Goal: Task Accomplishment & Management: Manage account settings

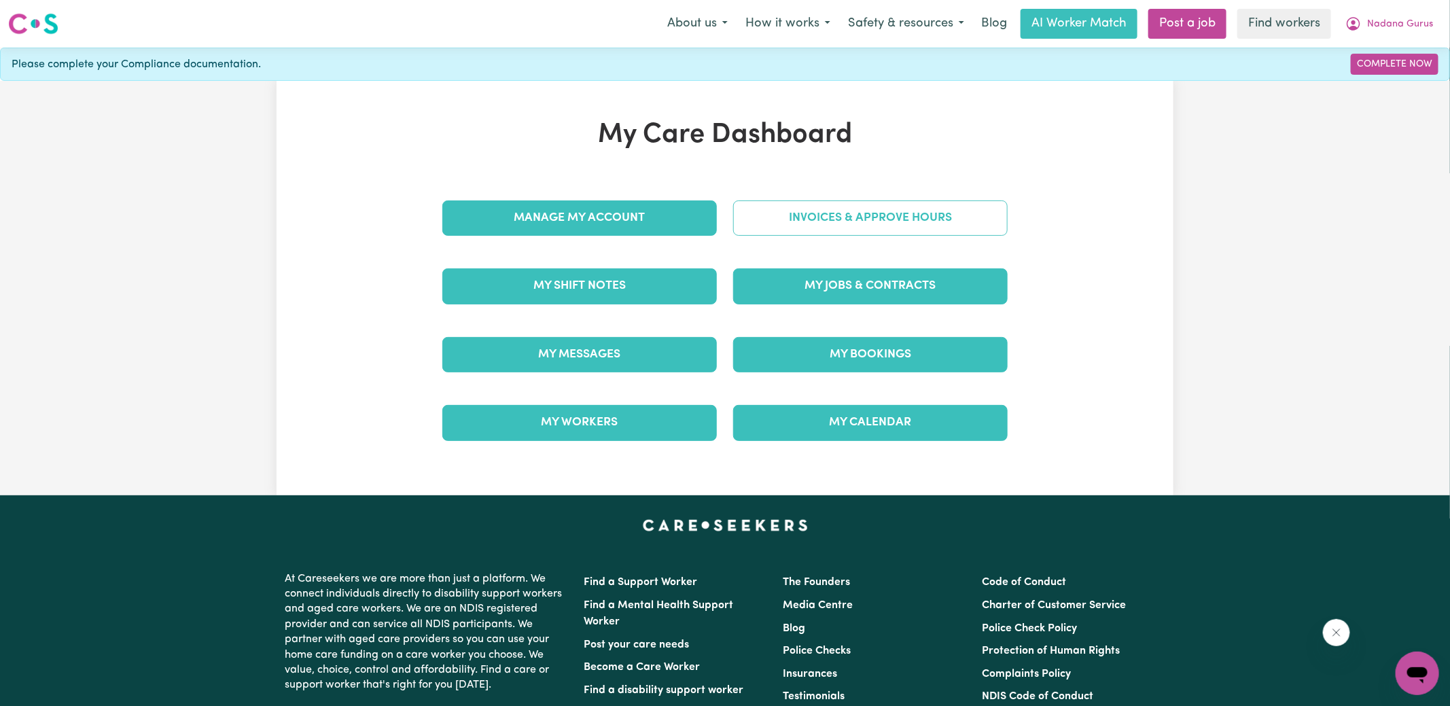
click at [772, 219] on link "Invoices & Approve Hours" at bounding box center [870, 217] width 275 height 35
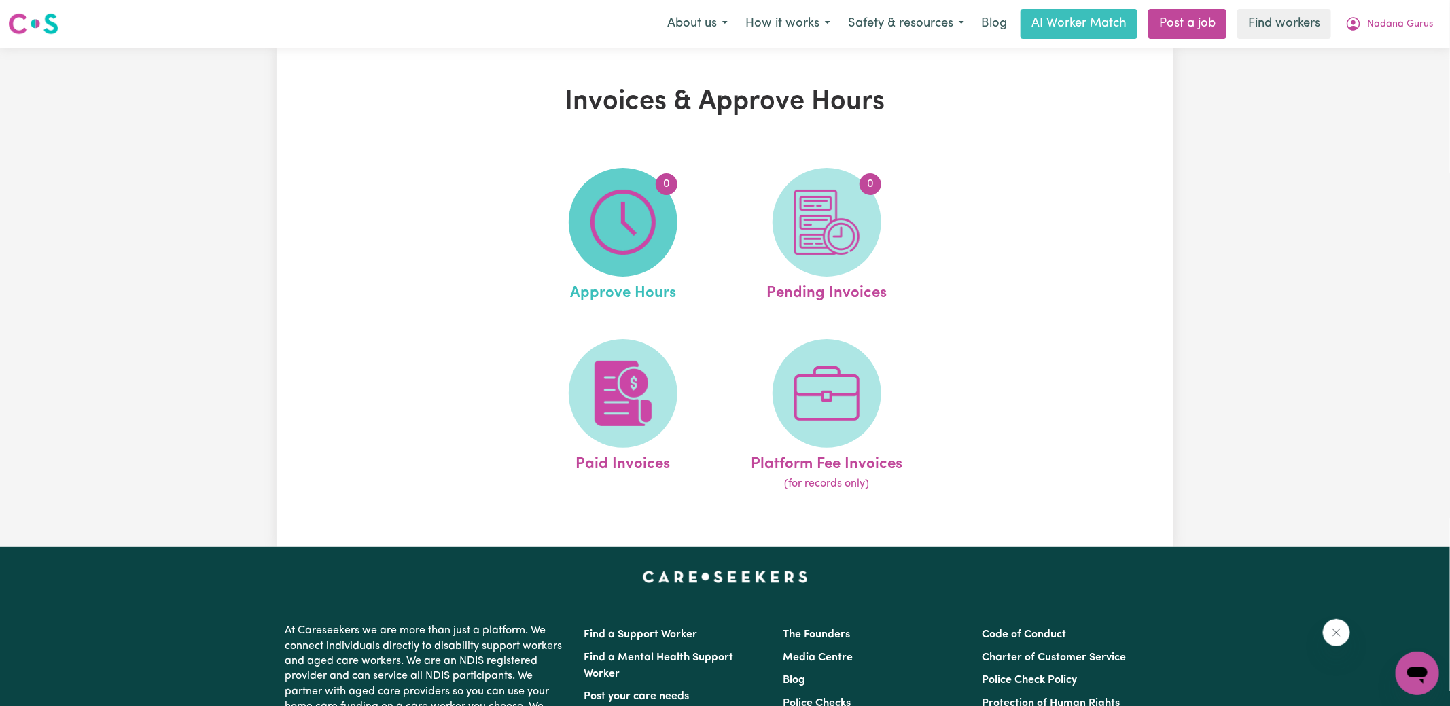
click at [639, 236] on img at bounding box center [623, 222] width 65 height 65
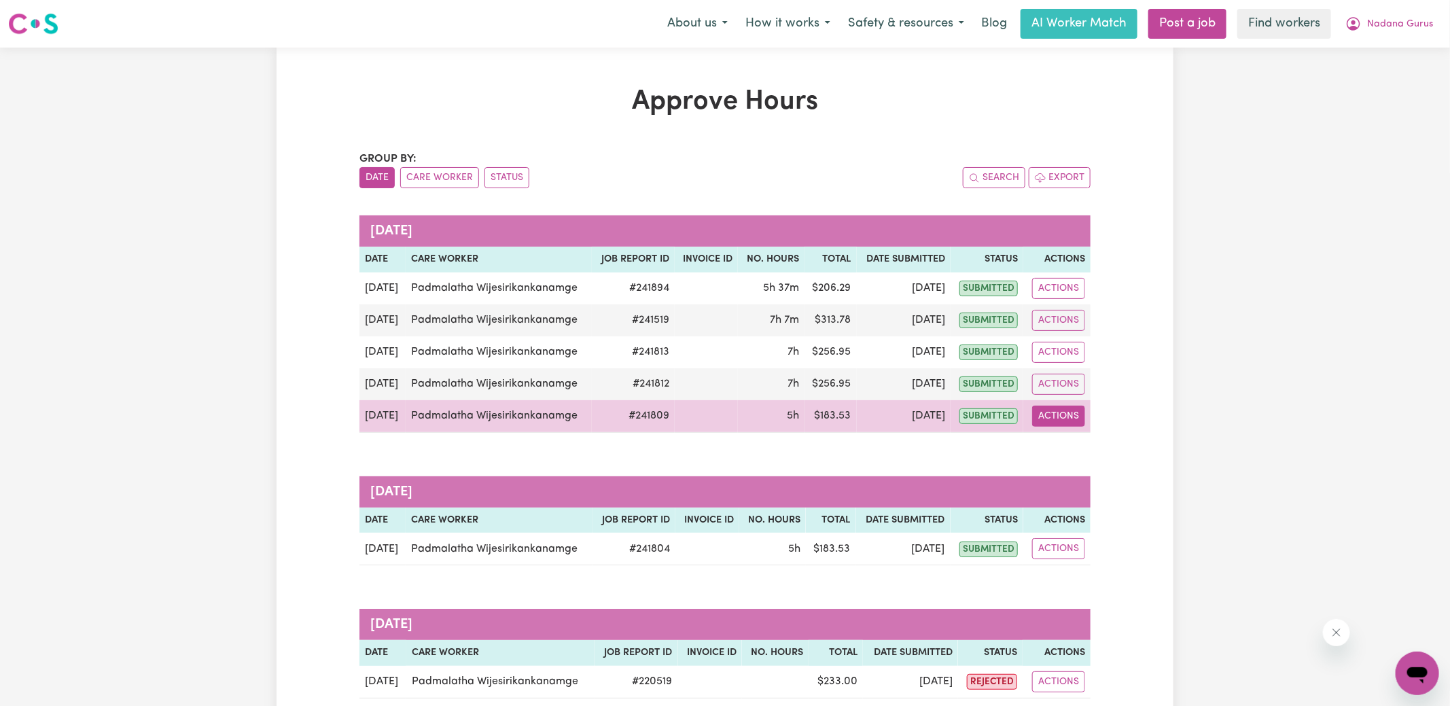
click at [1062, 415] on button "Actions" at bounding box center [1058, 416] width 53 height 21
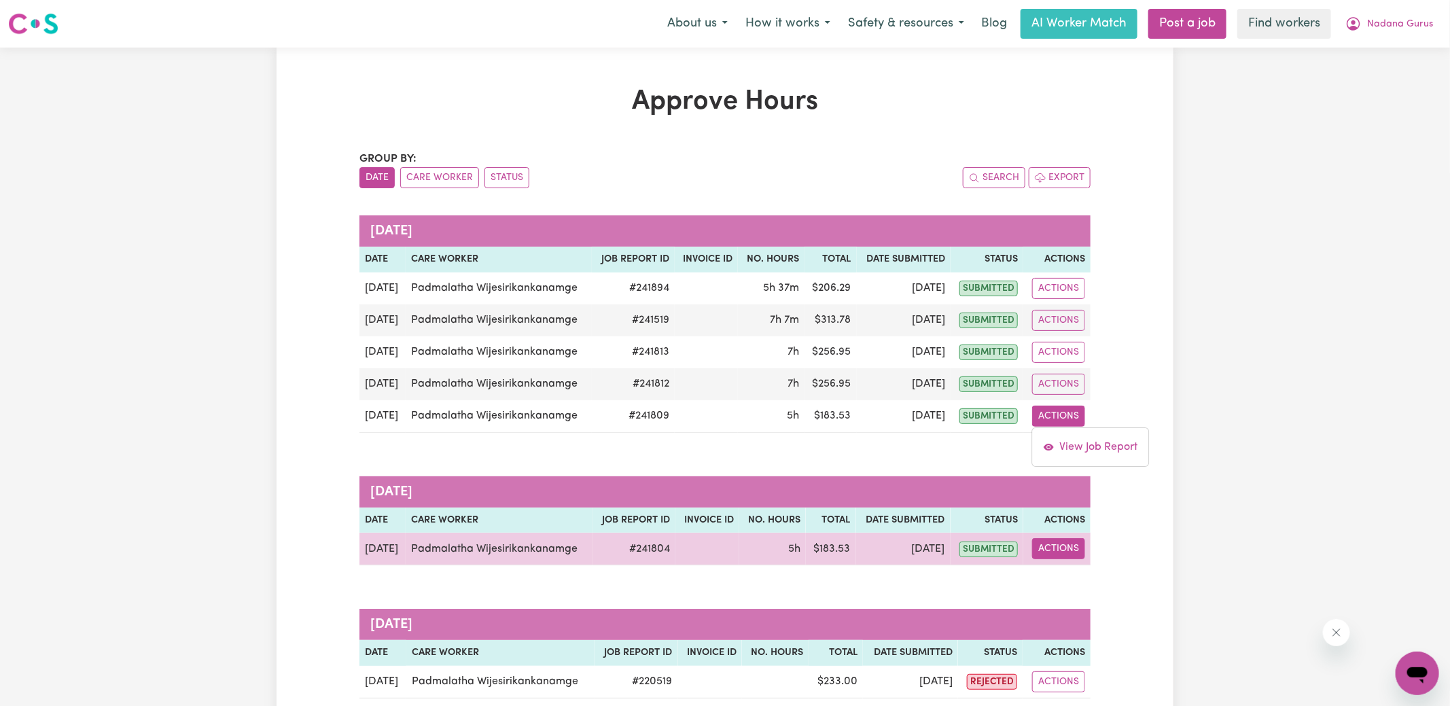
click at [1071, 548] on button "Actions" at bounding box center [1058, 548] width 53 height 21
click at [1117, 573] on link "View Job Report" at bounding box center [1090, 579] width 116 height 27
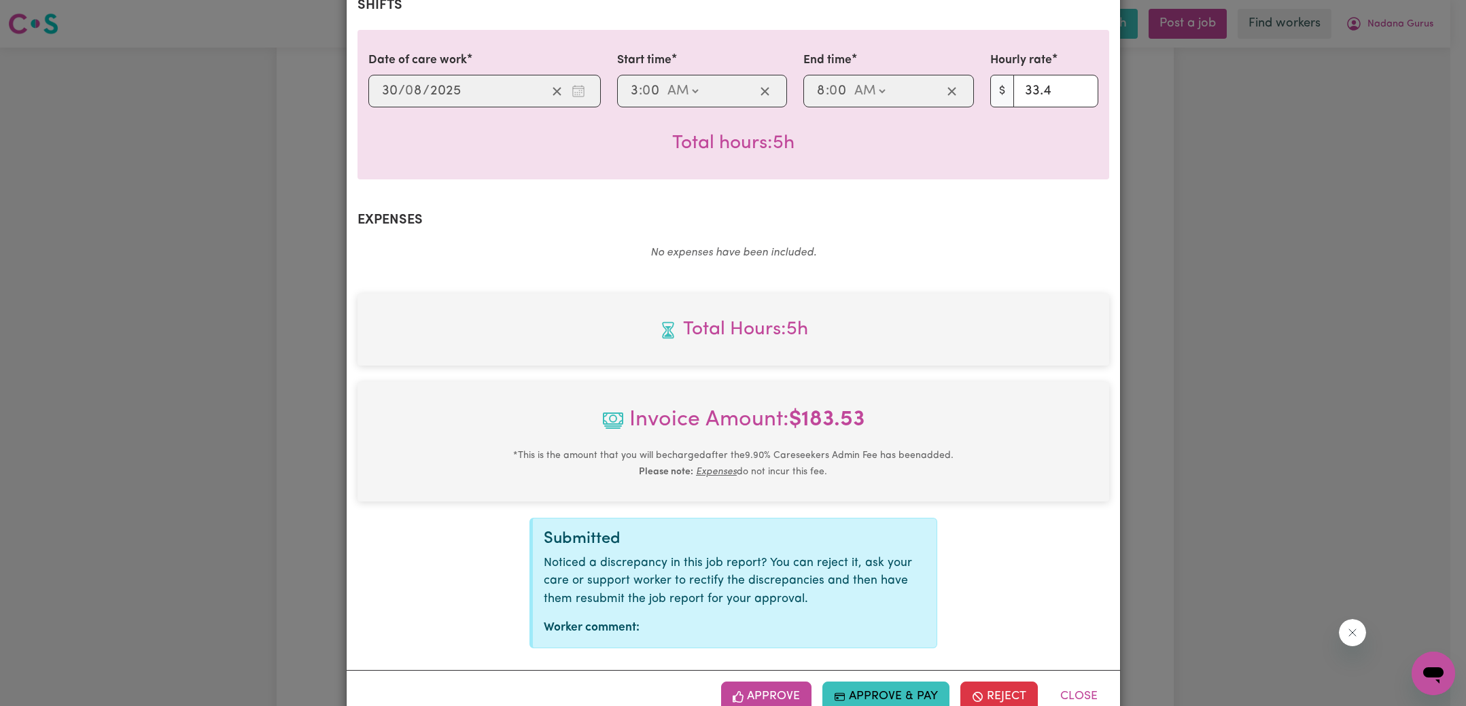
scroll to position [357, 0]
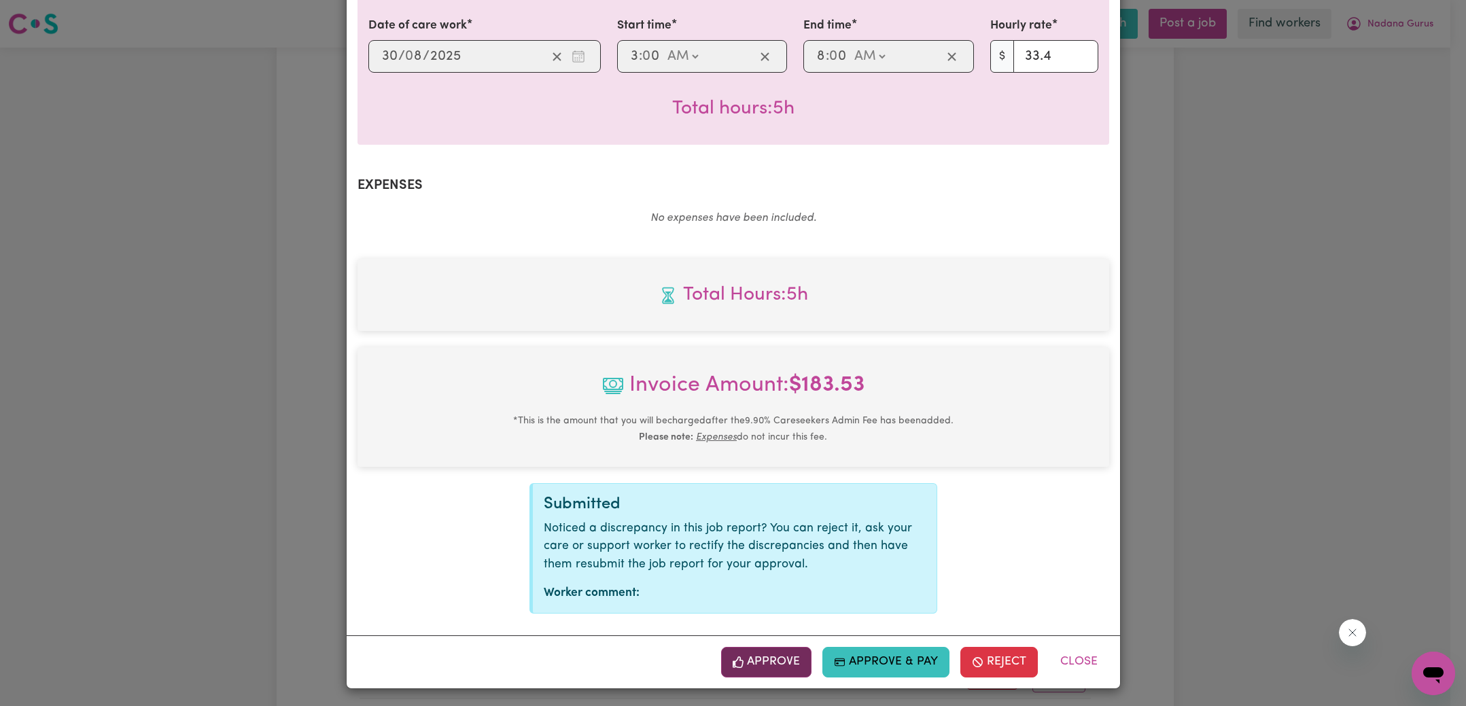
click at [781, 661] on button "Approve" at bounding box center [766, 662] width 91 height 30
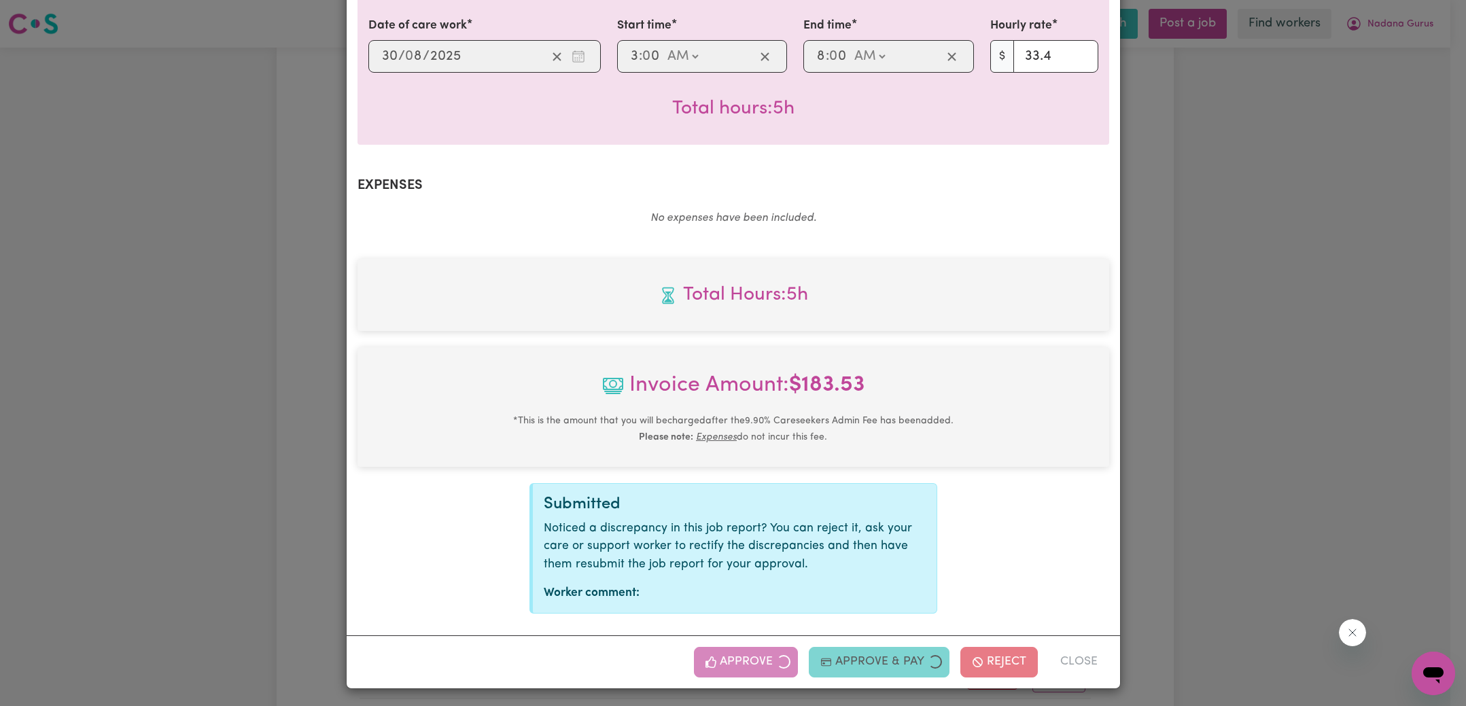
click at [1229, 438] on div "Job Report # 241804 - [PERSON_NAME] Summary Job report # 241804 Client name: Na…" at bounding box center [733, 353] width 1466 height 706
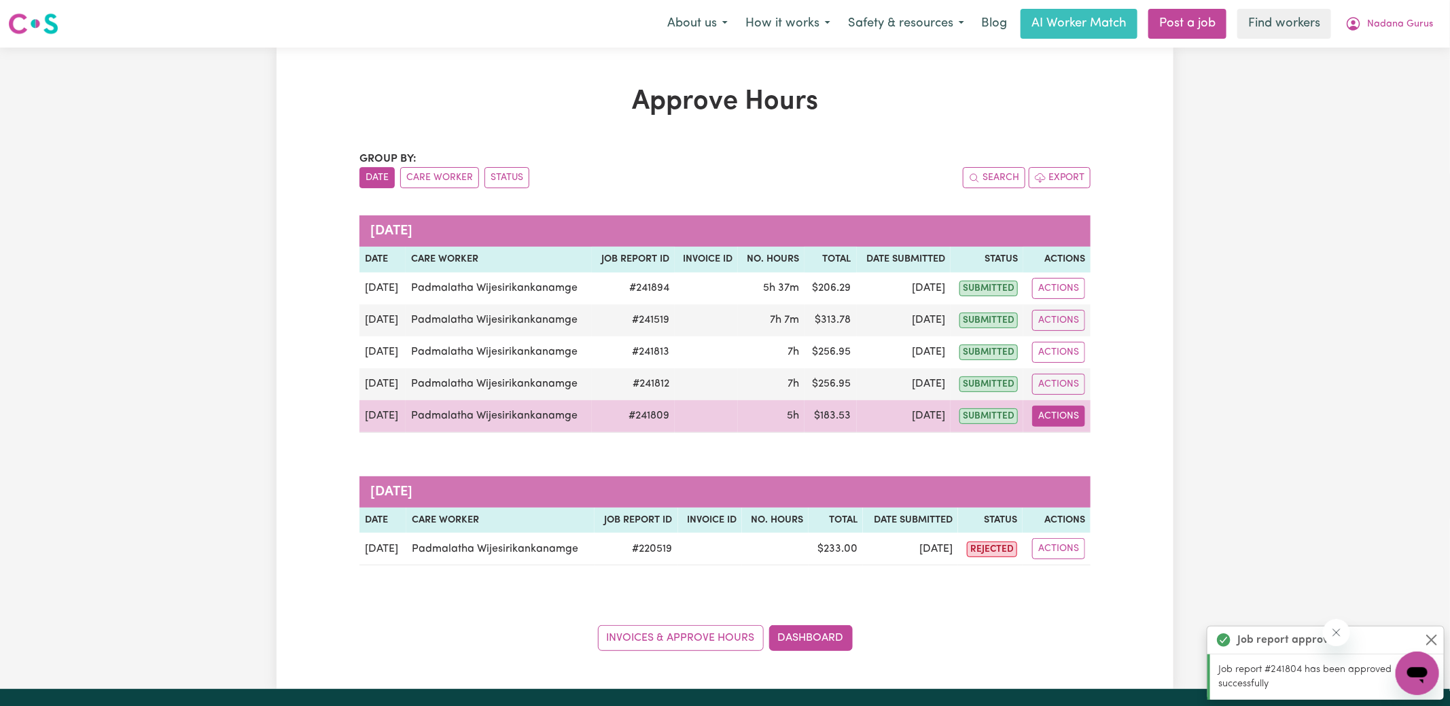
click at [1074, 415] on button "Actions" at bounding box center [1058, 416] width 53 height 21
click at [1082, 449] on link "View Job Report" at bounding box center [1091, 447] width 116 height 27
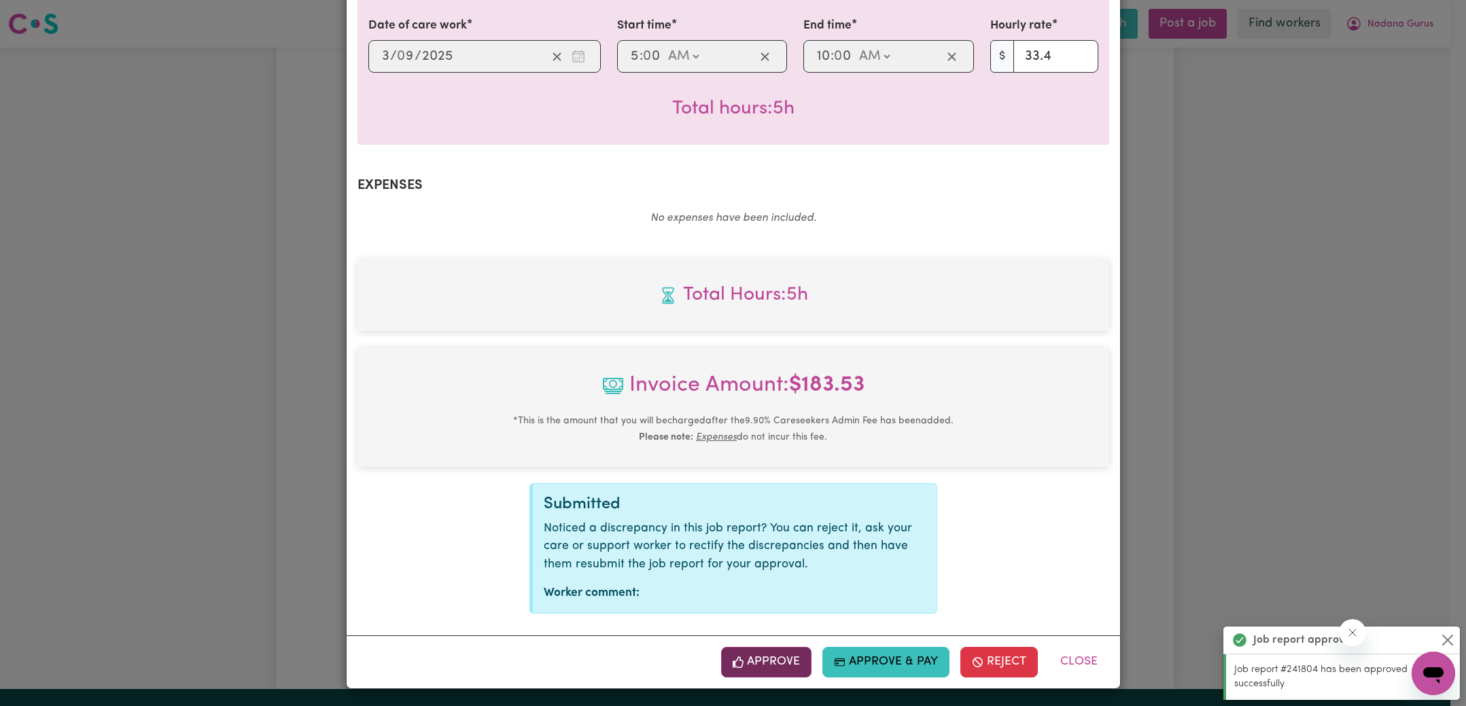
click at [787, 656] on button "Approve" at bounding box center [766, 662] width 91 height 30
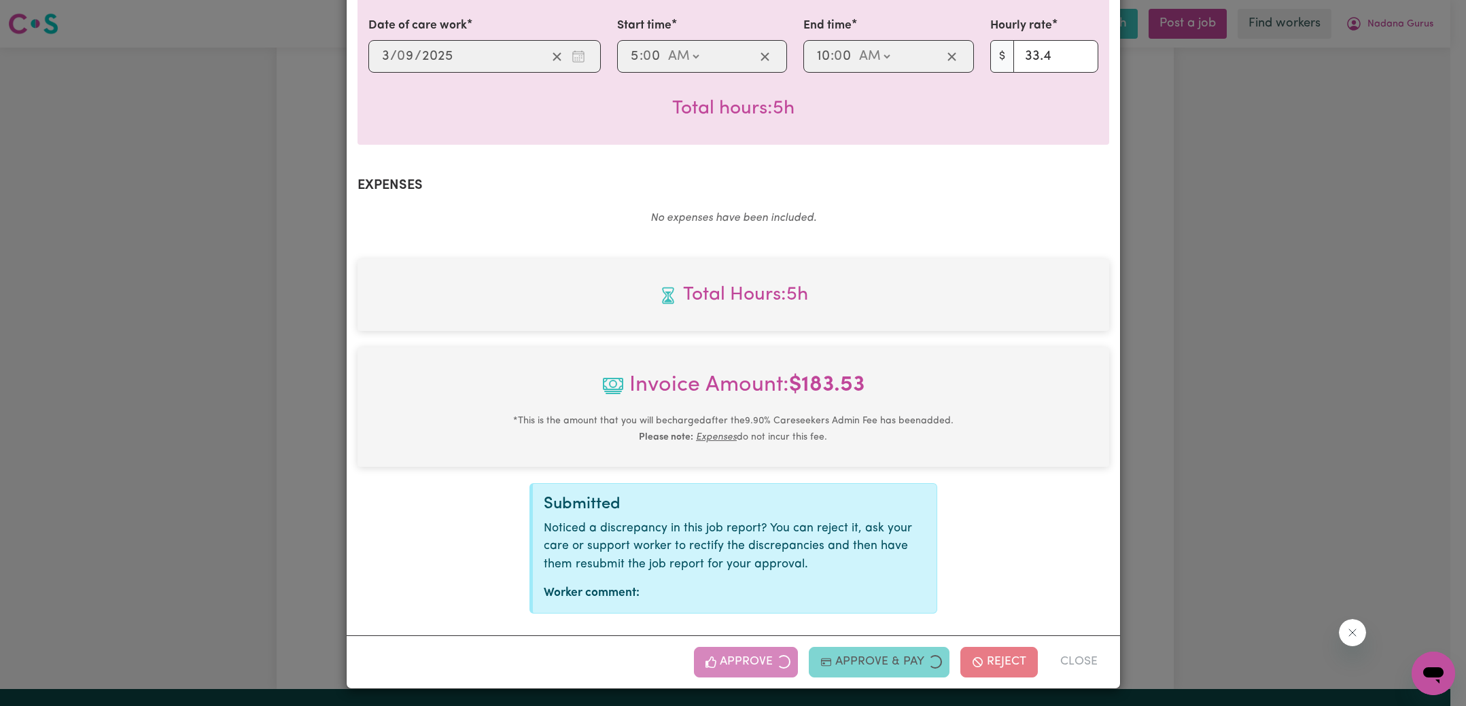
click at [1199, 333] on div "Job Report # 241809 - [PERSON_NAME] Summary Job report # 241809 Client name: Na…" at bounding box center [733, 353] width 1466 height 706
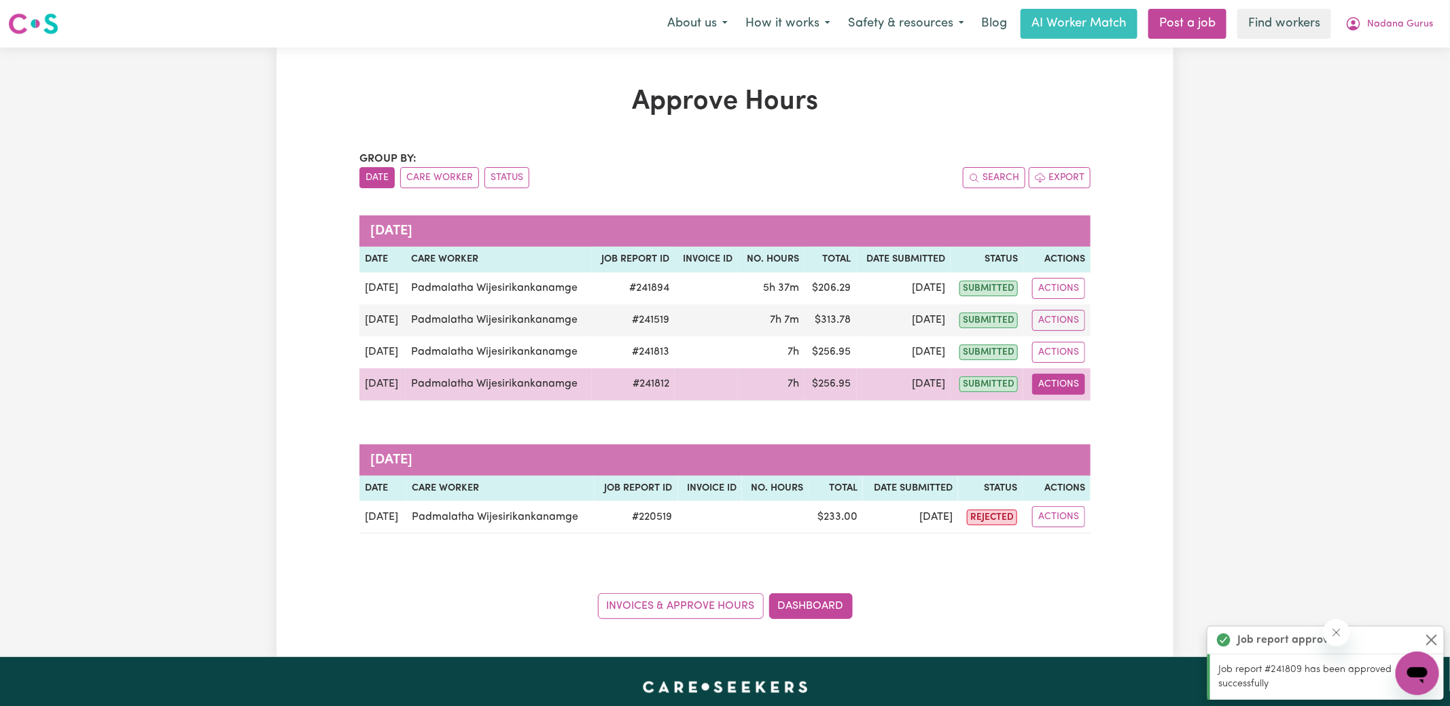
click at [1070, 381] on button "Actions" at bounding box center [1058, 384] width 53 height 21
click at [1076, 406] on link "View Job Report" at bounding box center [1091, 415] width 116 height 27
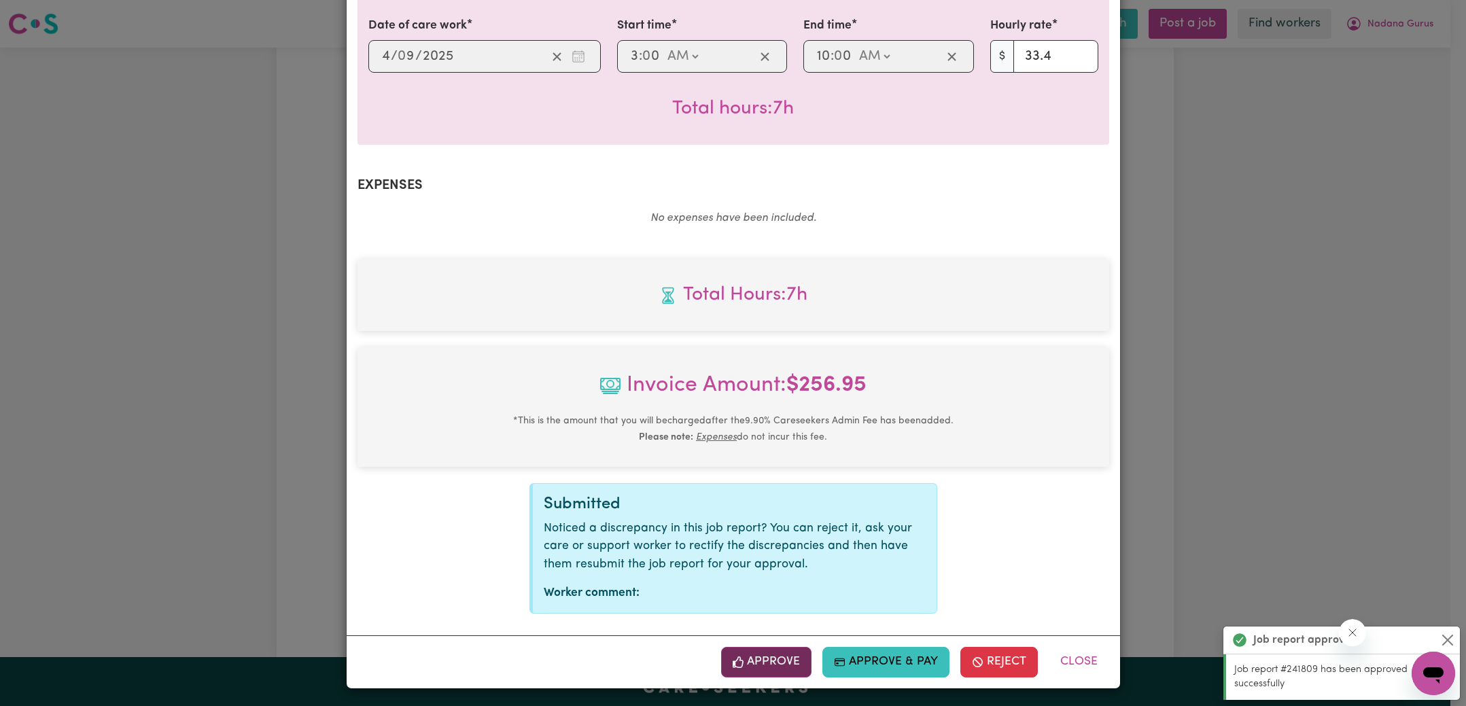
click at [747, 662] on button "Approve" at bounding box center [766, 662] width 91 height 30
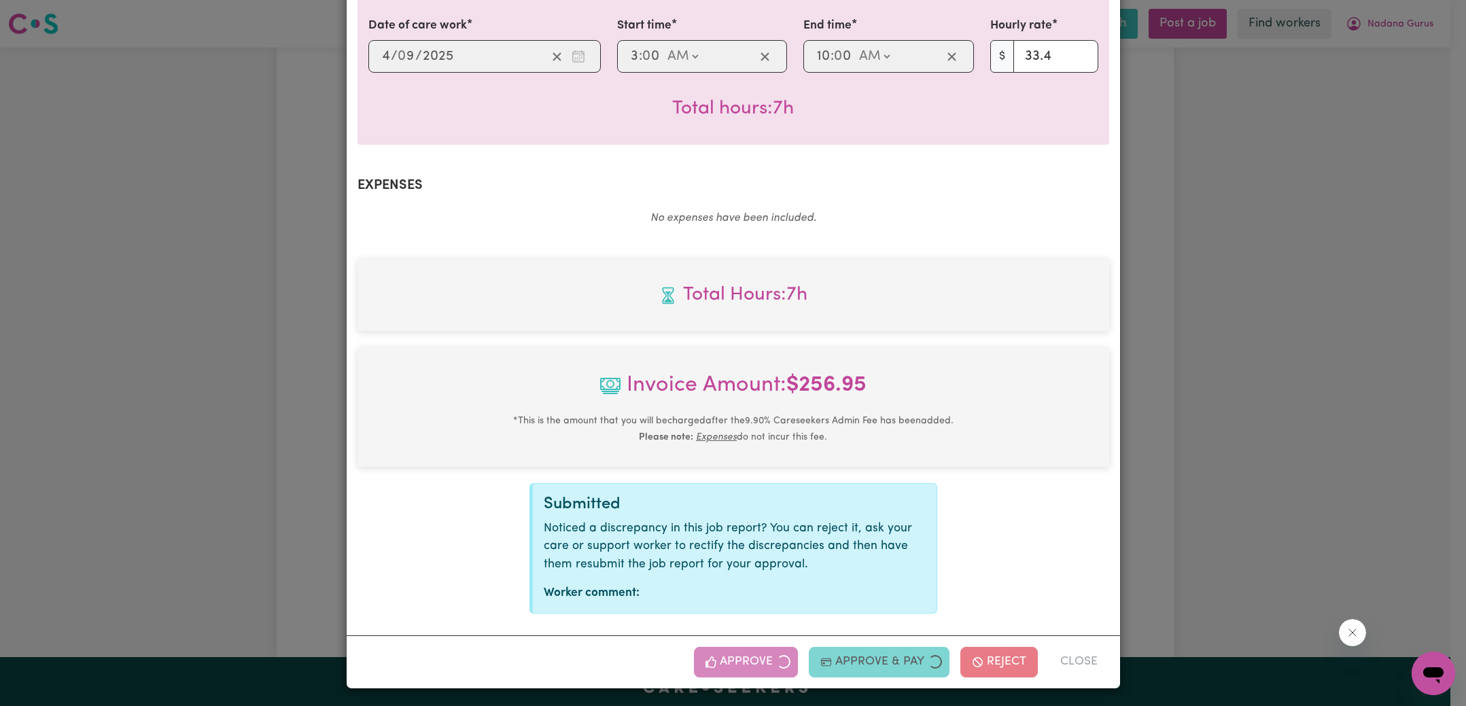
click at [1229, 413] on div "Job Report # 241812 - [PERSON_NAME] Summary Job report # 241812 Client name: Na…" at bounding box center [733, 353] width 1466 height 706
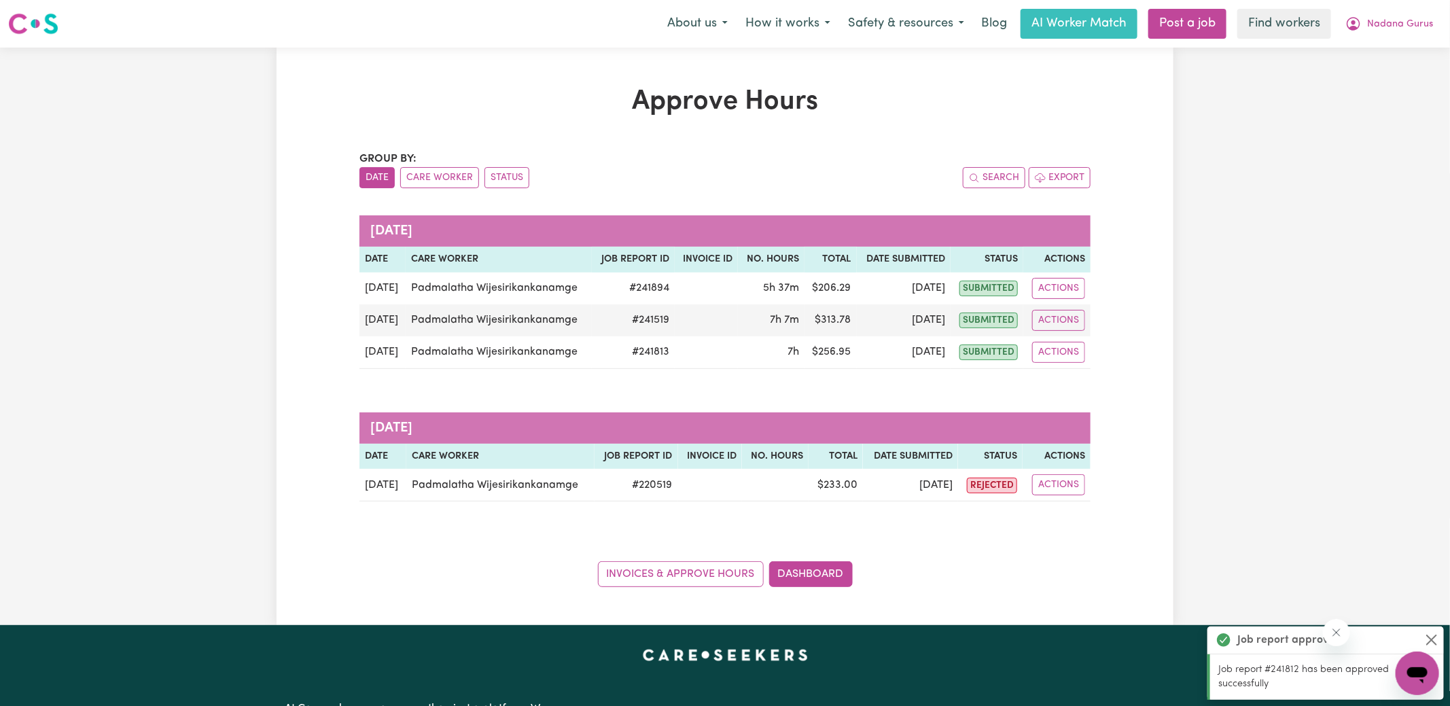
click at [1063, 390] on div "Group by: Date Care Worker Status Search Export [DATE] Date Care worker Job Rep…" at bounding box center [724, 369] width 731 height 436
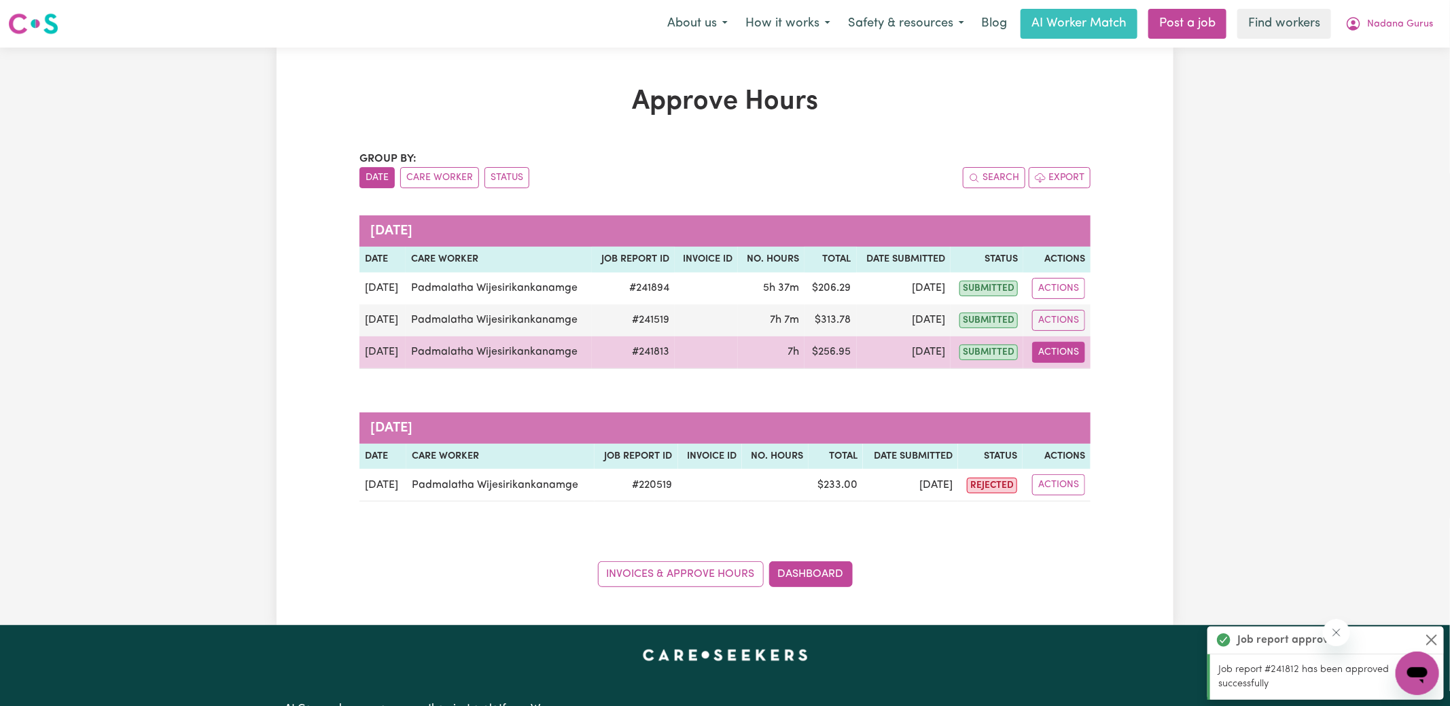
click at [1061, 351] on button "Actions" at bounding box center [1058, 352] width 53 height 21
click at [1095, 384] on link "View Job Report" at bounding box center [1091, 383] width 116 height 27
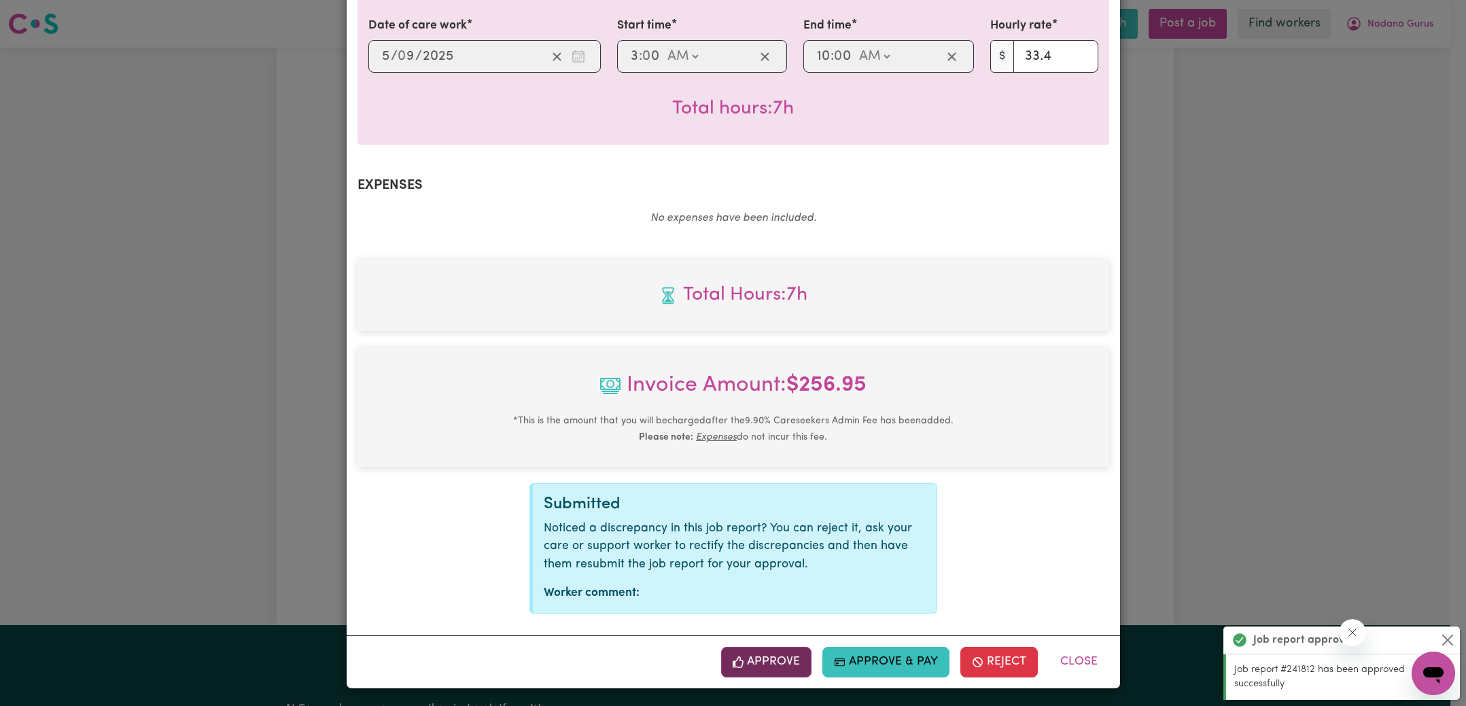
click at [782, 664] on button "Approve" at bounding box center [766, 662] width 91 height 30
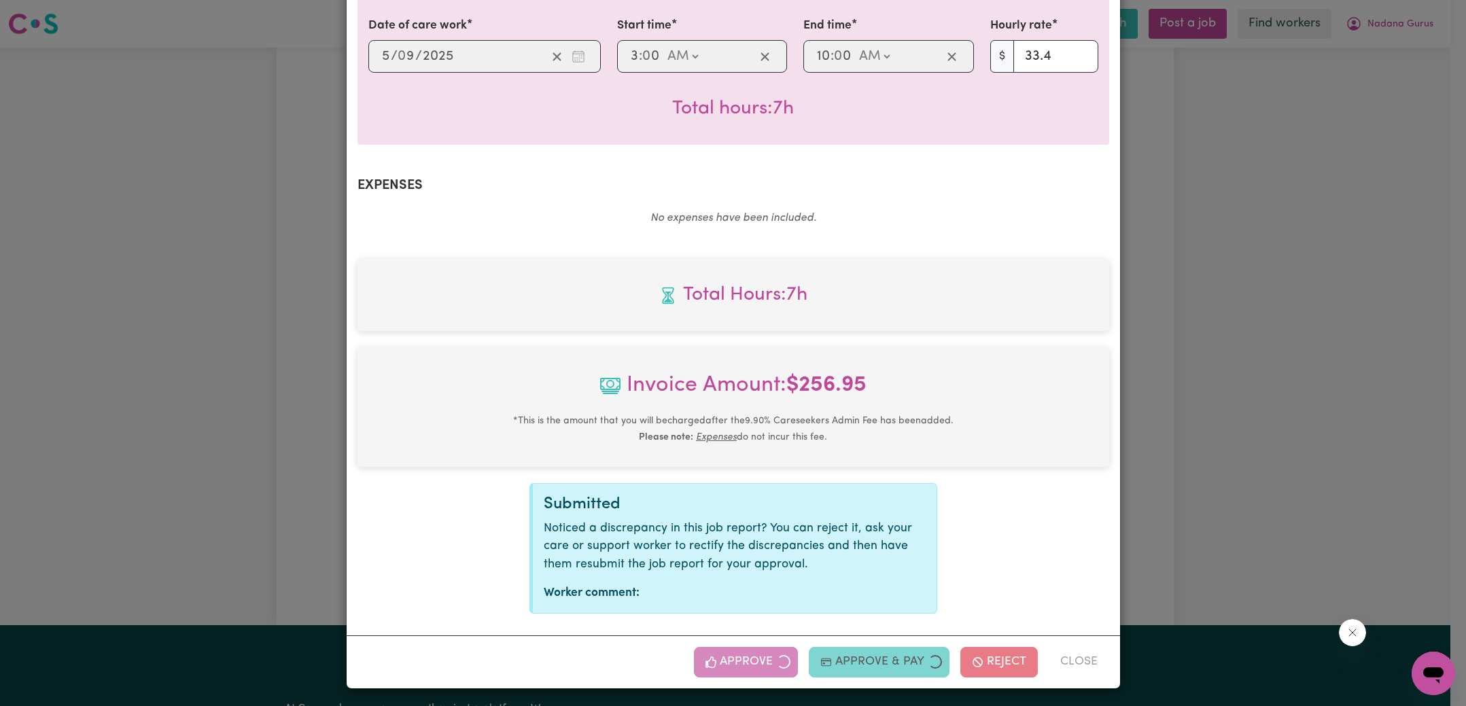
click at [1176, 408] on div "Job Report # 241813 - [PERSON_NAME] Summary Job report # 241813 Client name: Na…" at bounding box center [733, 353] width 1466 height 706
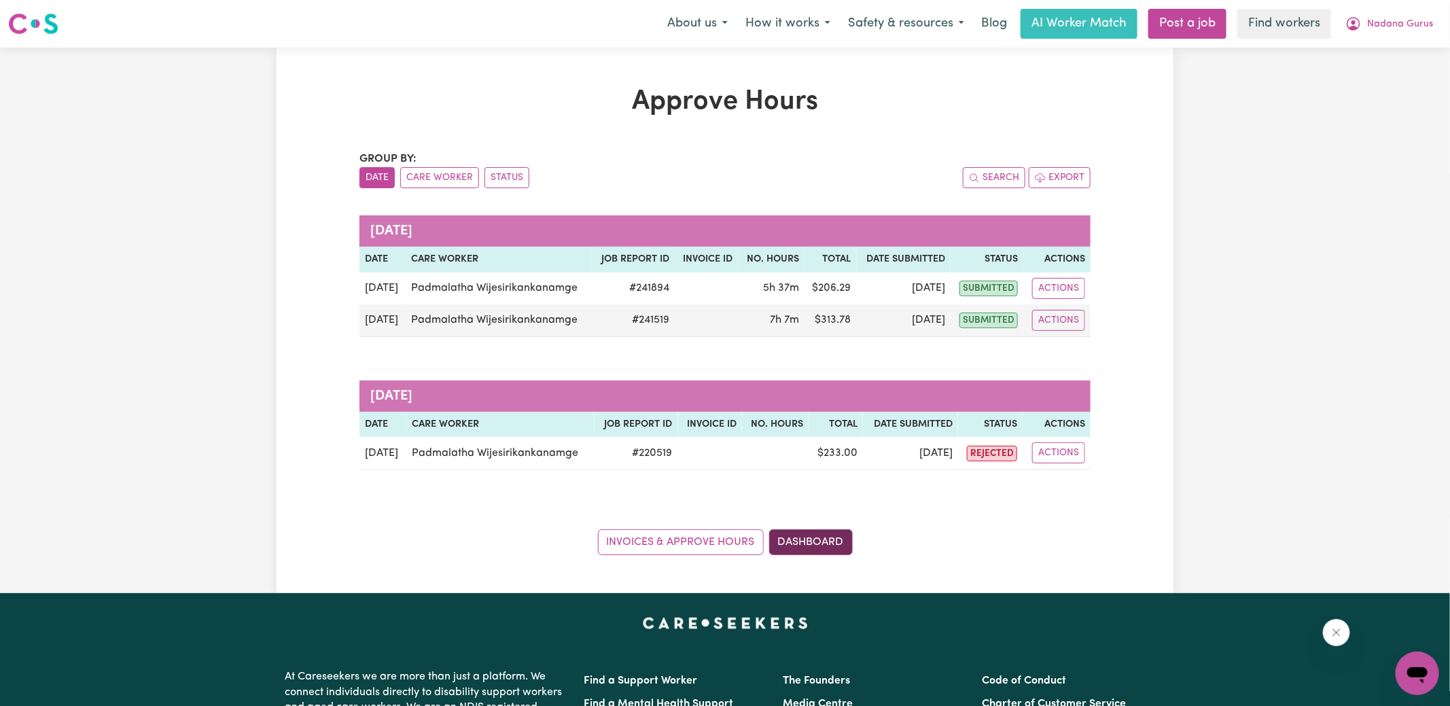
click at [826, 546] on link "Dashboard" at bounding box center [811, 542] width 84 height 26
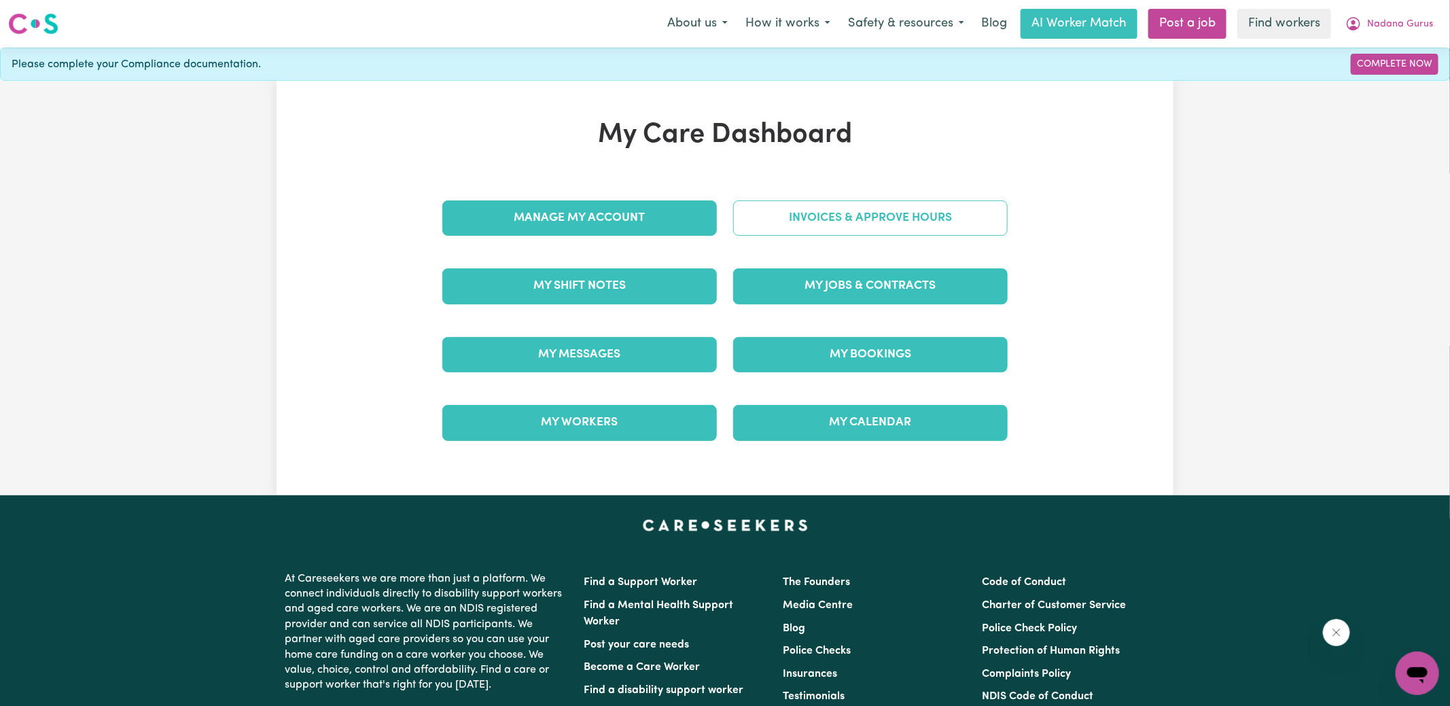
click at [853, 217] on link "Invoices & Approve Hours" at bounding box center [870, 217] width 275 height 35
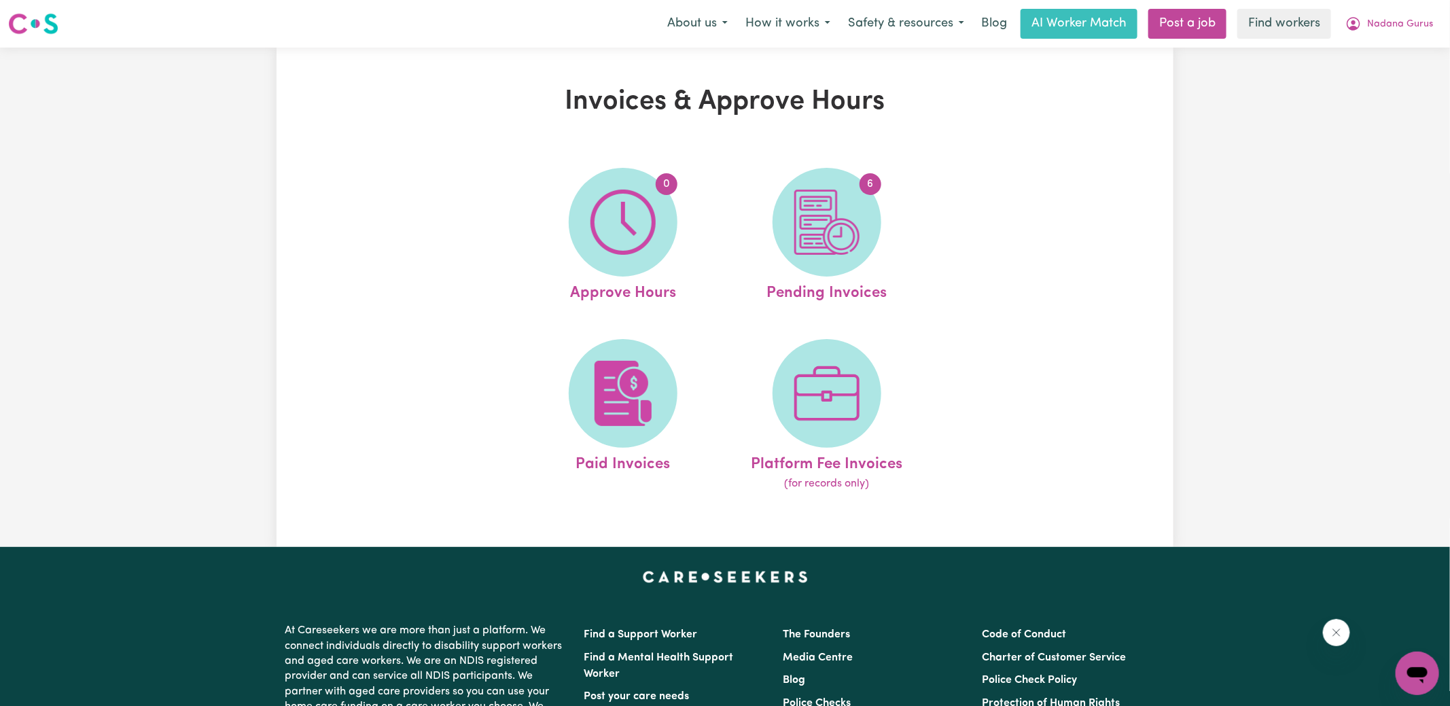
click at [853, 217] on img at bounding box center [826, 222] width 65 height 65
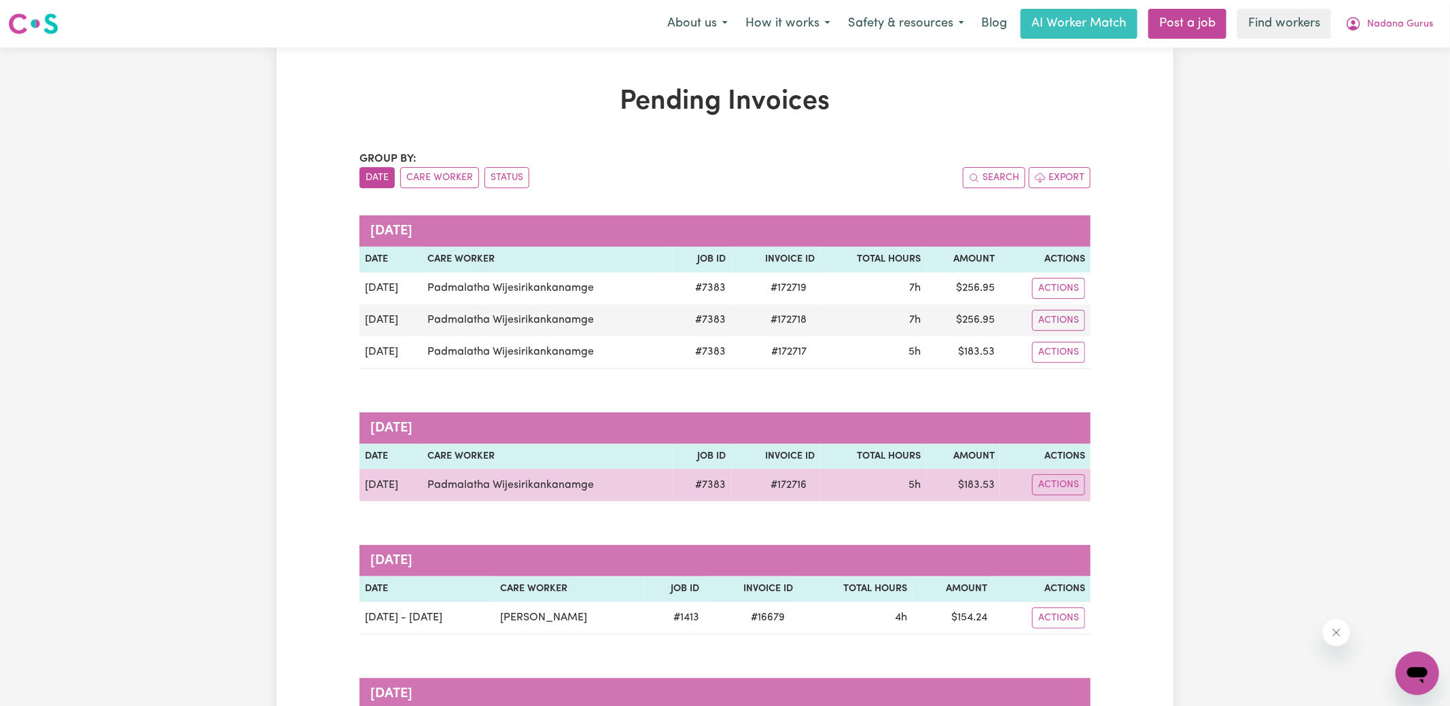
click at [798, 485] on span "# 172716" at bounding box center [789, 485] width 52 height 16
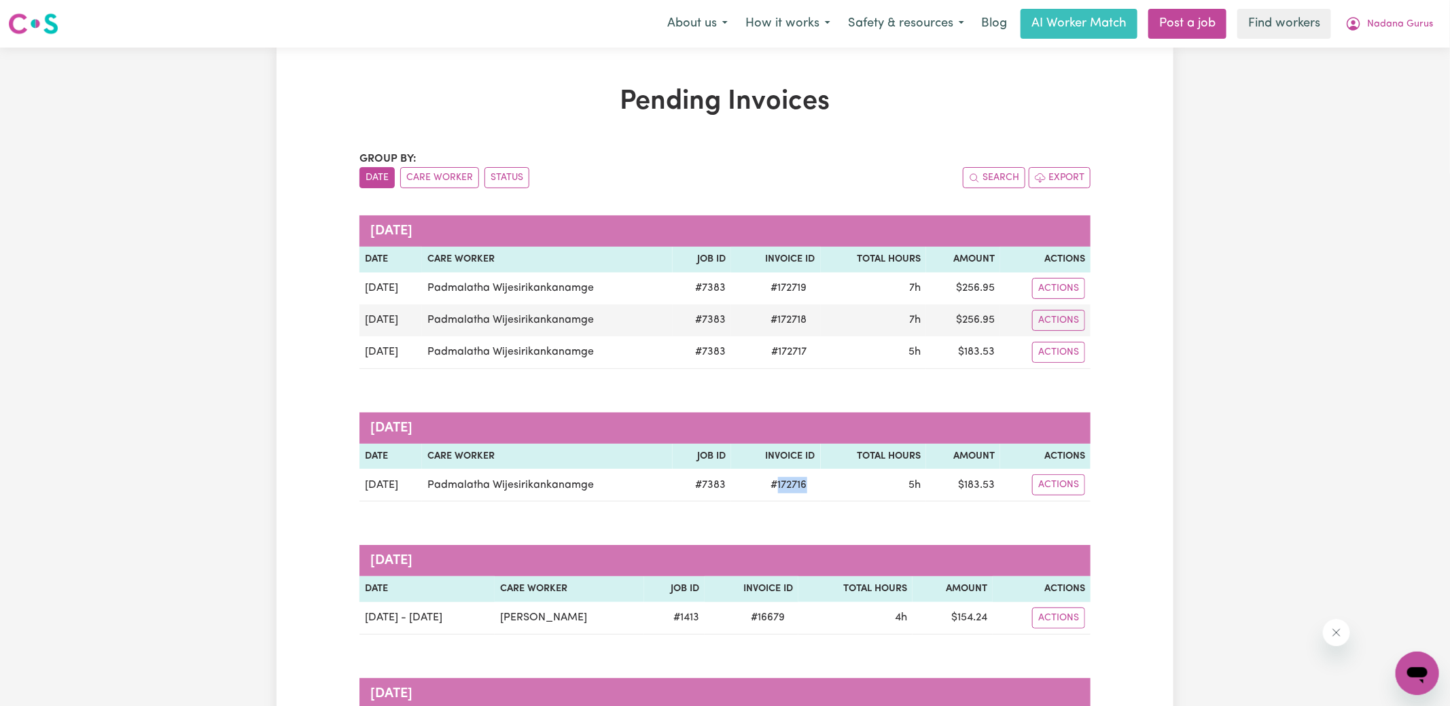
copy span "172716"
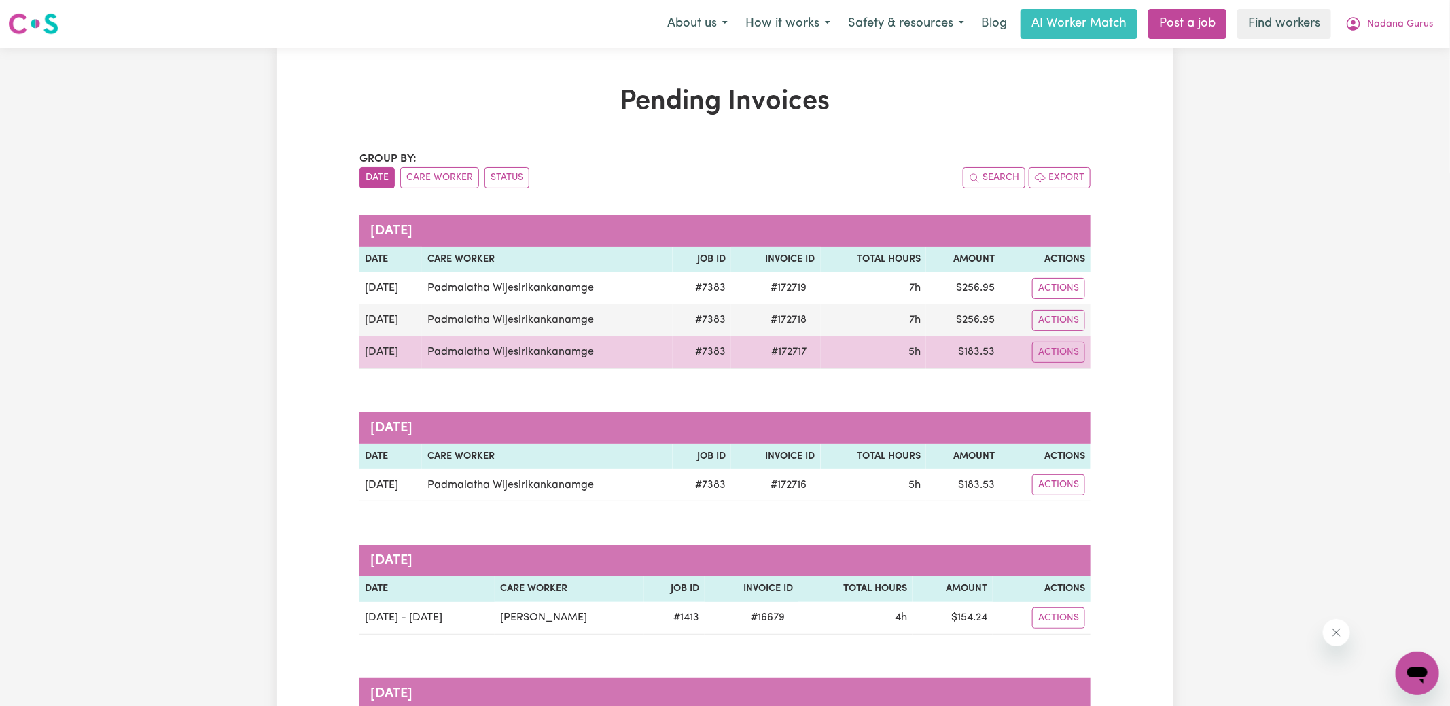
click at [785, 355] on span "# 172717" at bounding box center [790, 352] width 52 height 16
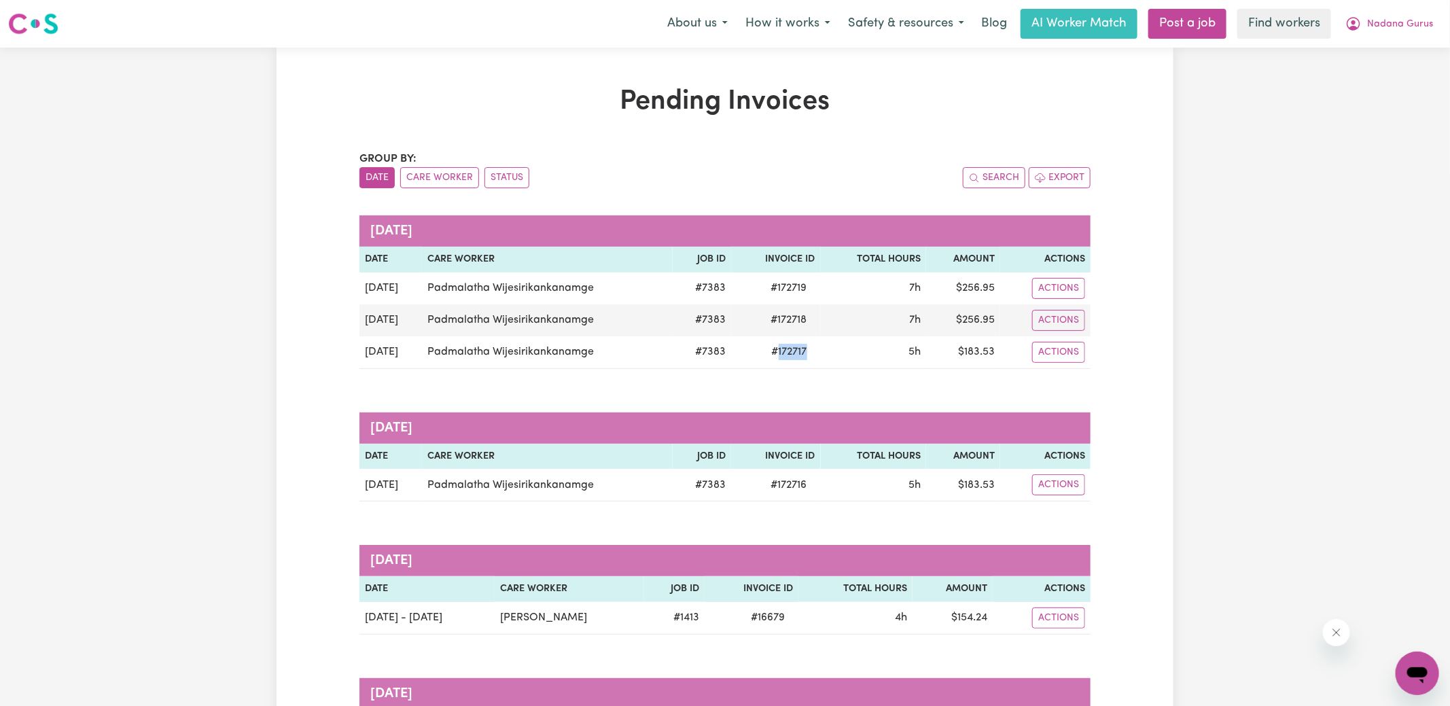
copy span "172717"
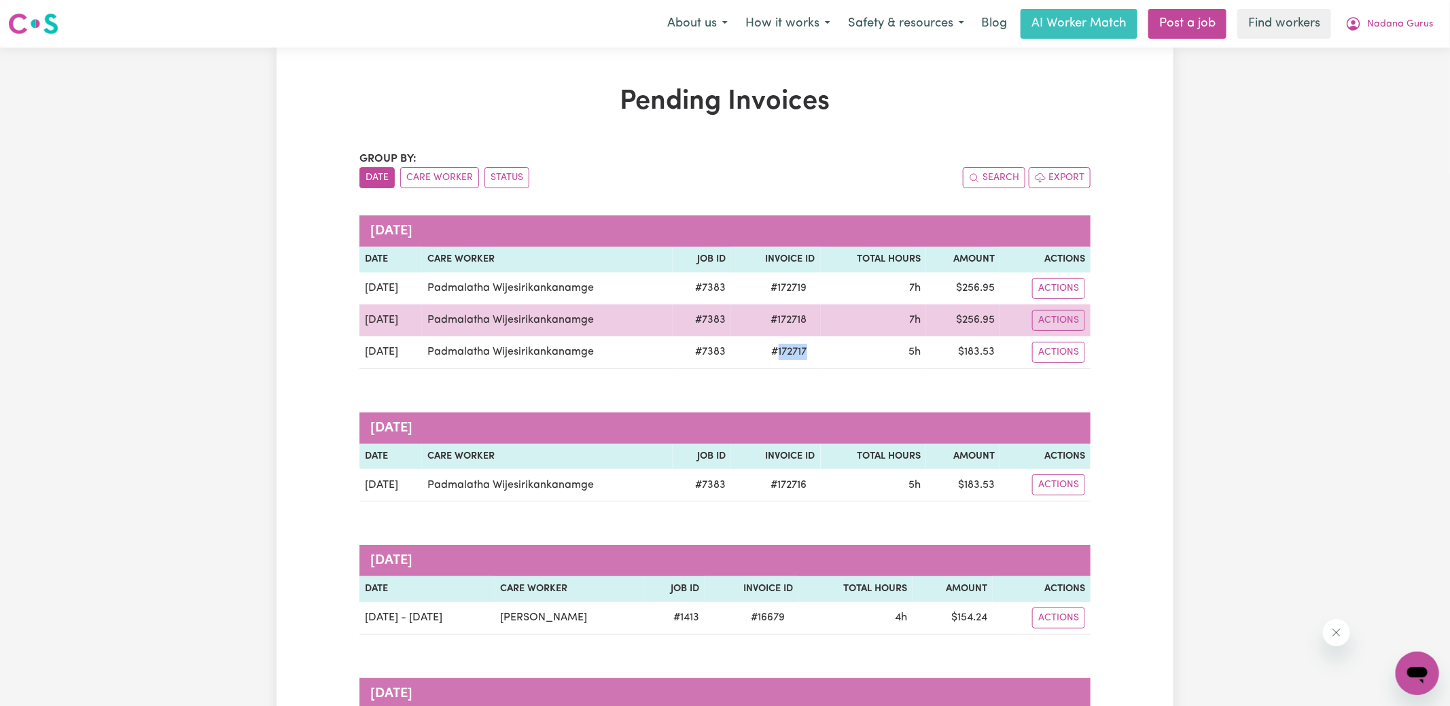
click at [796, 321] on span "# 172718" at bounding box center [789, 320] width 52 height 16
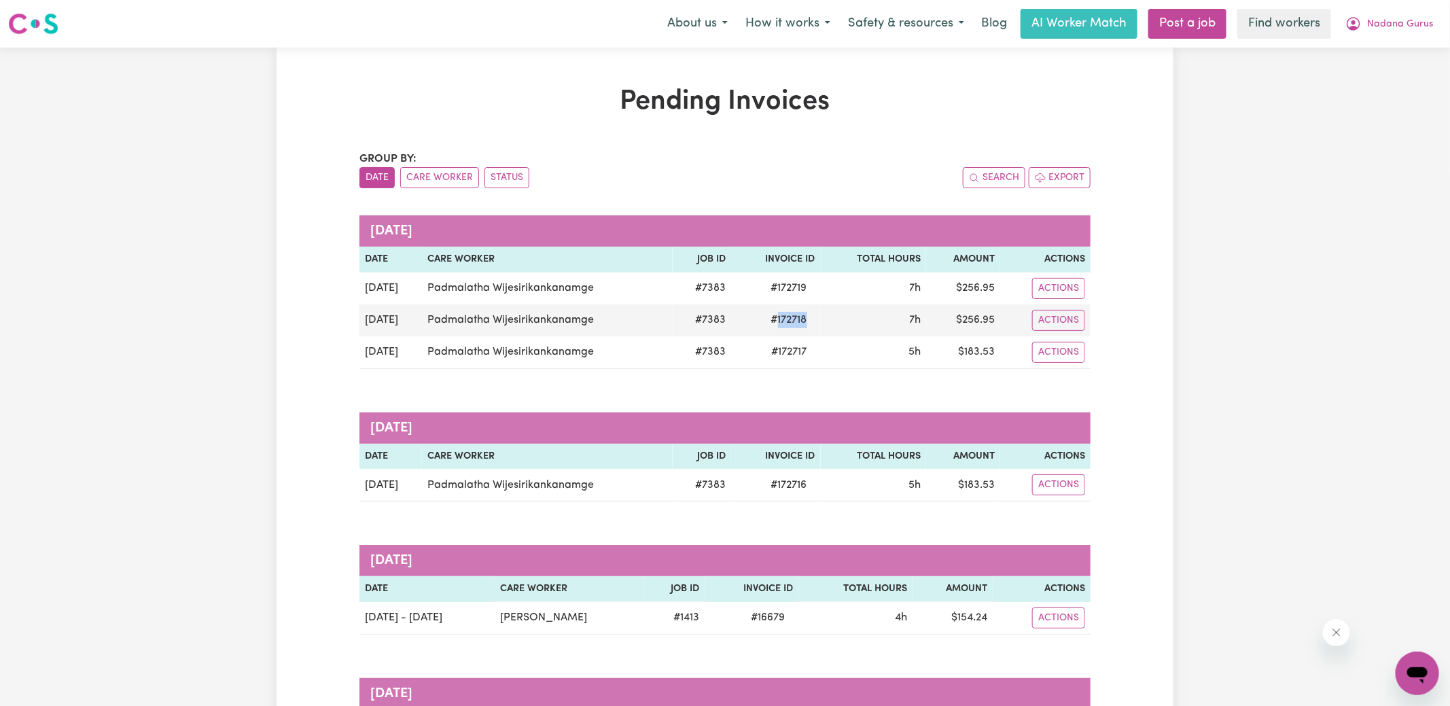
copy span "172718"
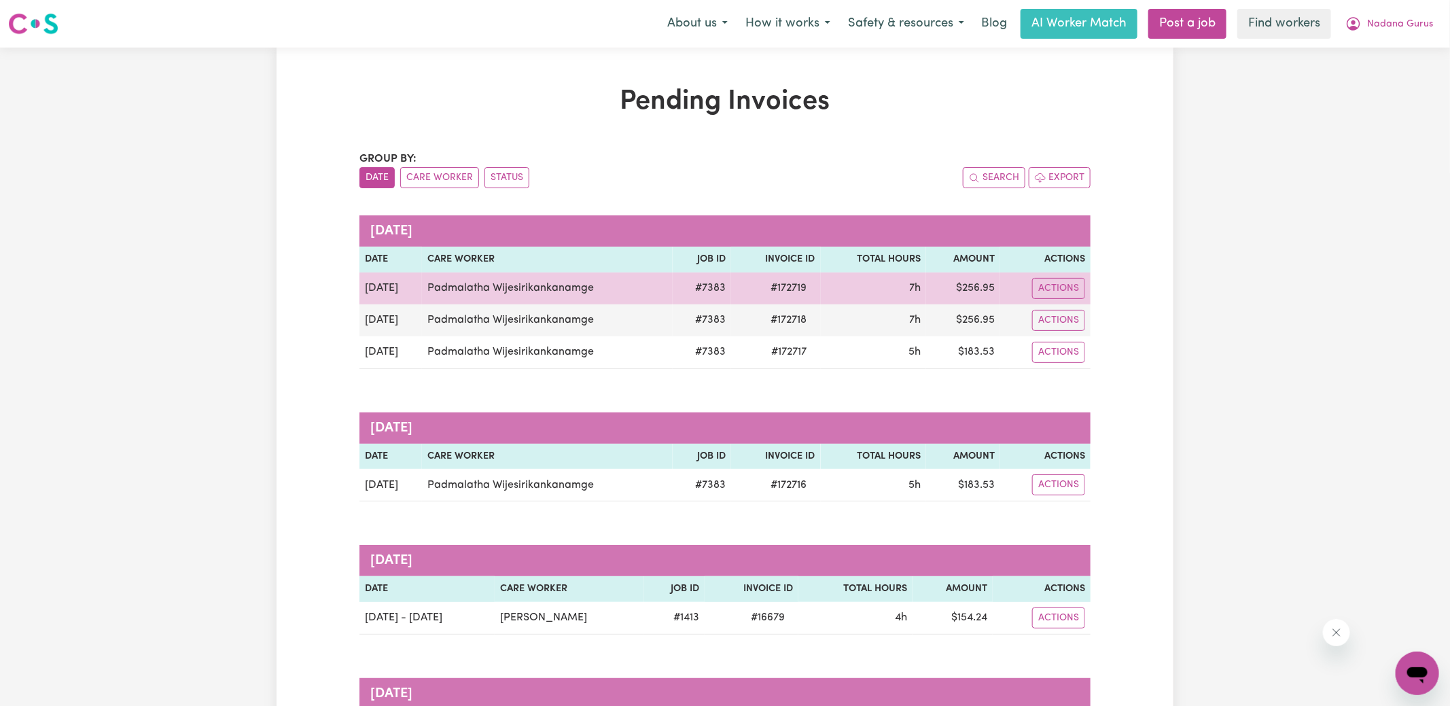
click at [790, 289] on span "# 172719" at bounding box center [789, 288] width 52 height 16
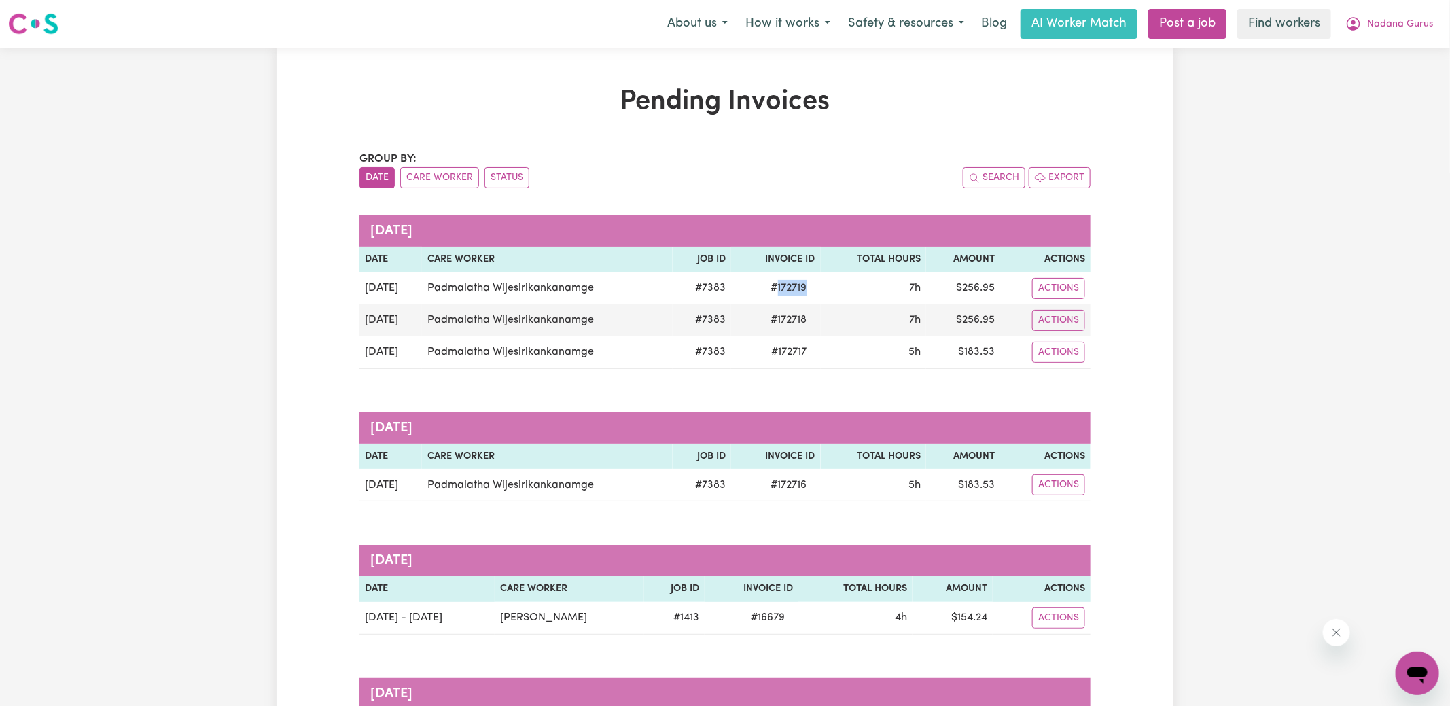
copy span "172719"
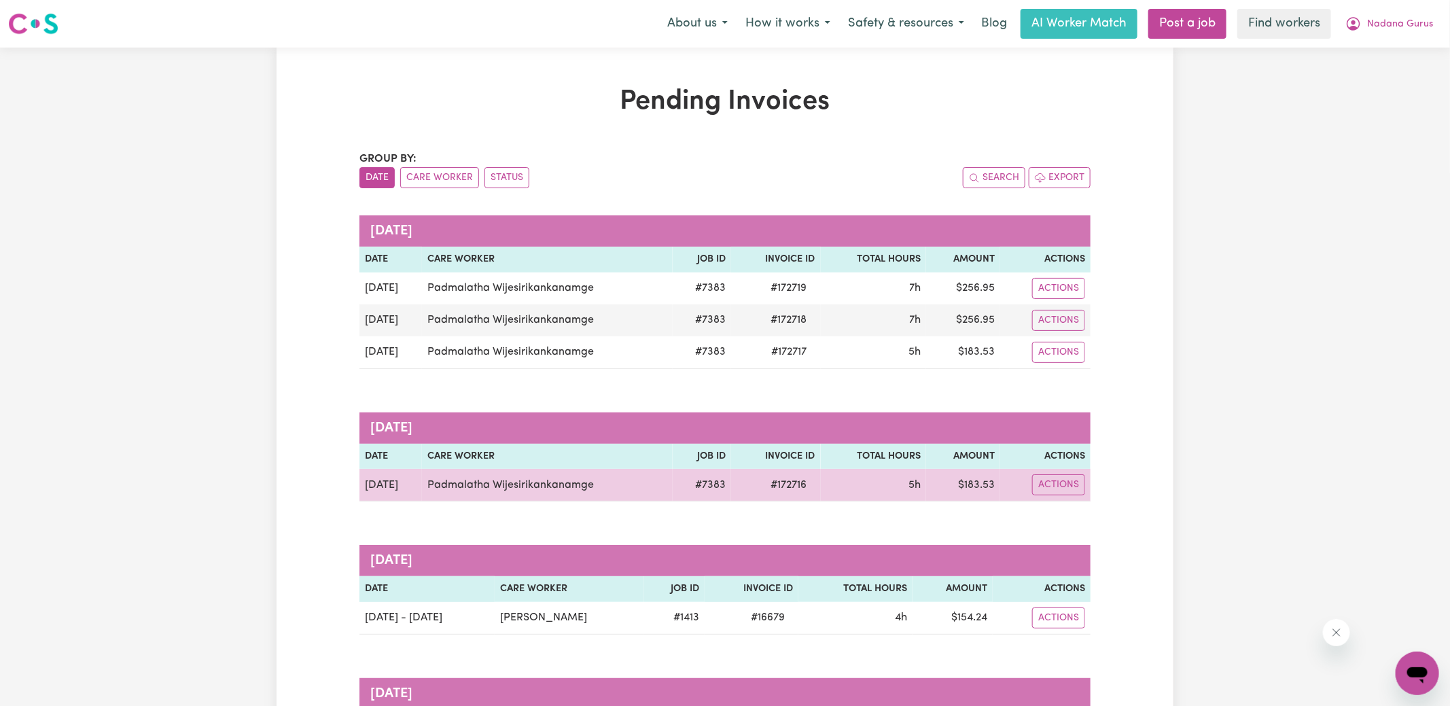
click at [981, 486] on td "$ 183.53" at bounding box center [963, 485] width 74 height 33
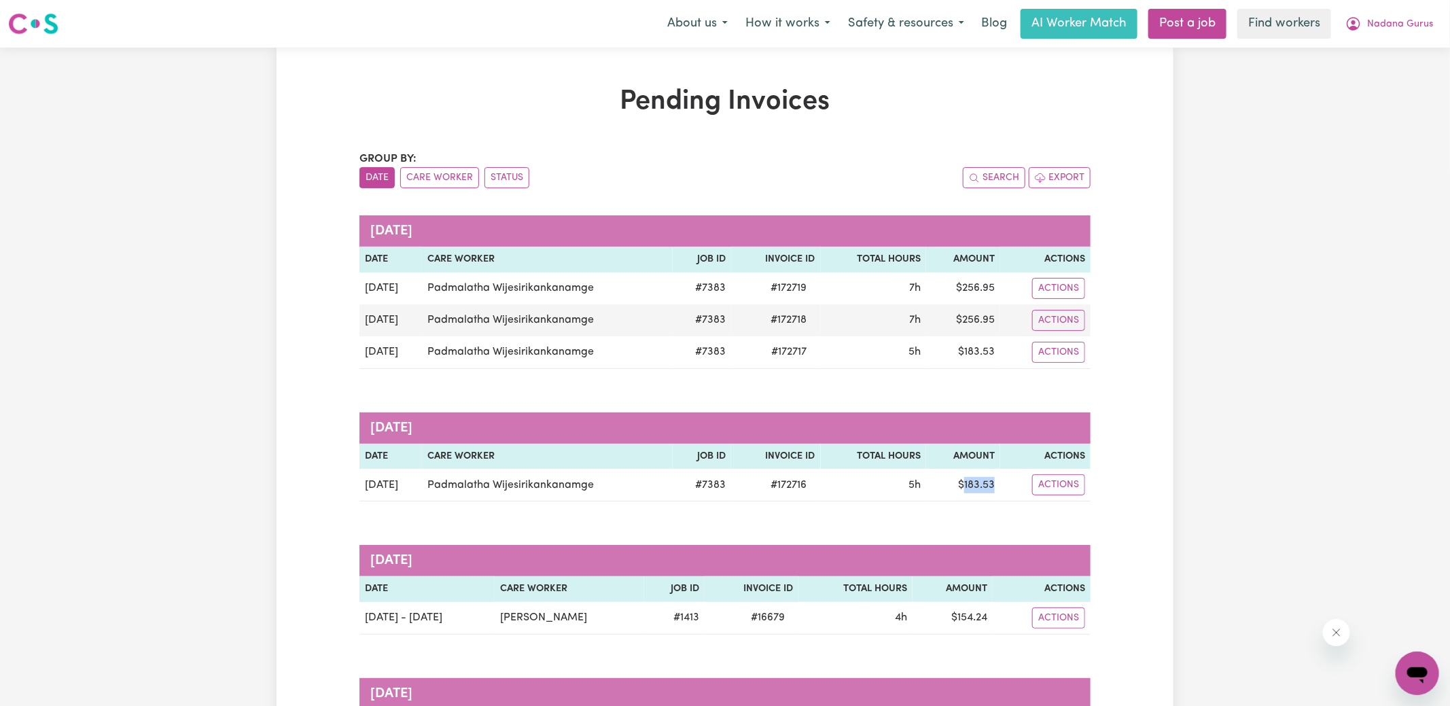
copy td "183.53"
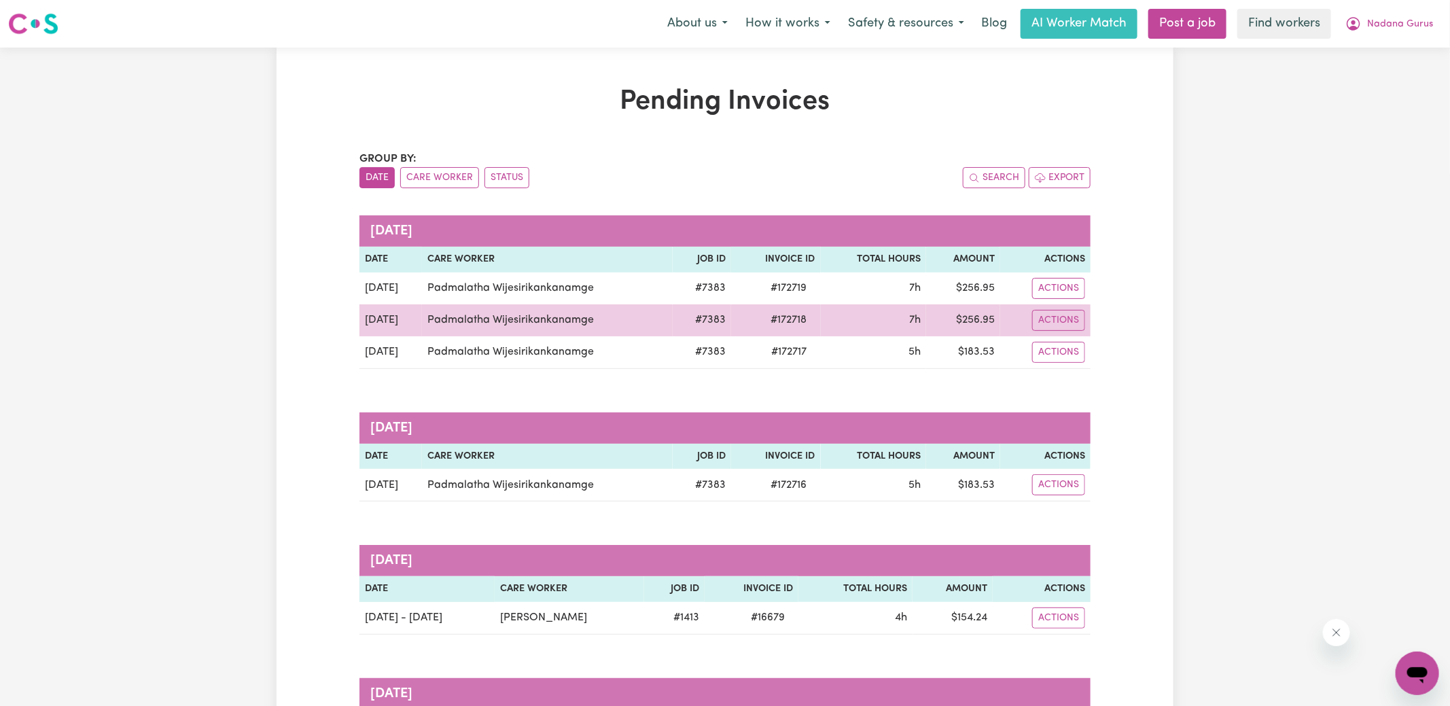
click at [984, 317] on td "$ 256.95" at bounding box center [963, 320] width 74 height 32
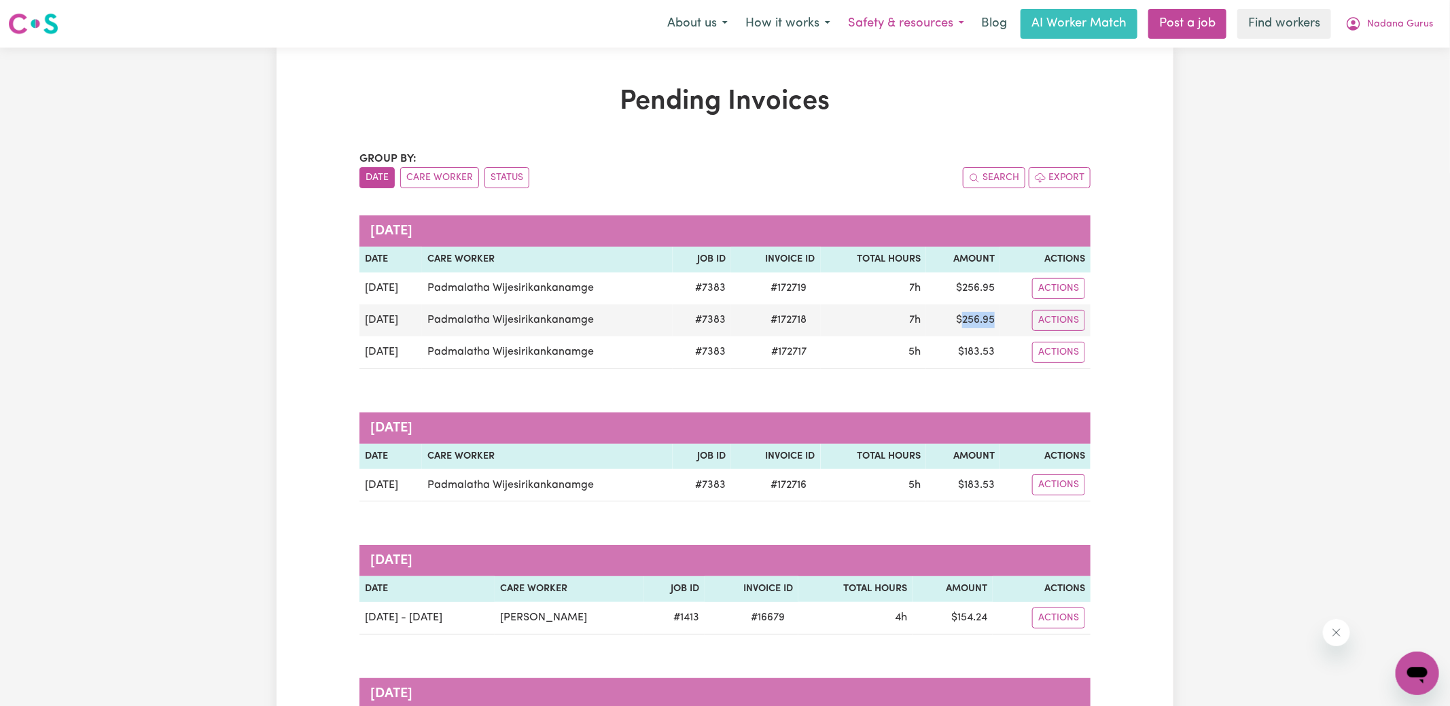
copy td "256.95"
click at [1354, 25] on icon "My Account" at bounding box center [1353, 24] width 16 height 16
click at [1355, 79] on link "Logout" at bounding box center [1387, 78] width 107 height 26
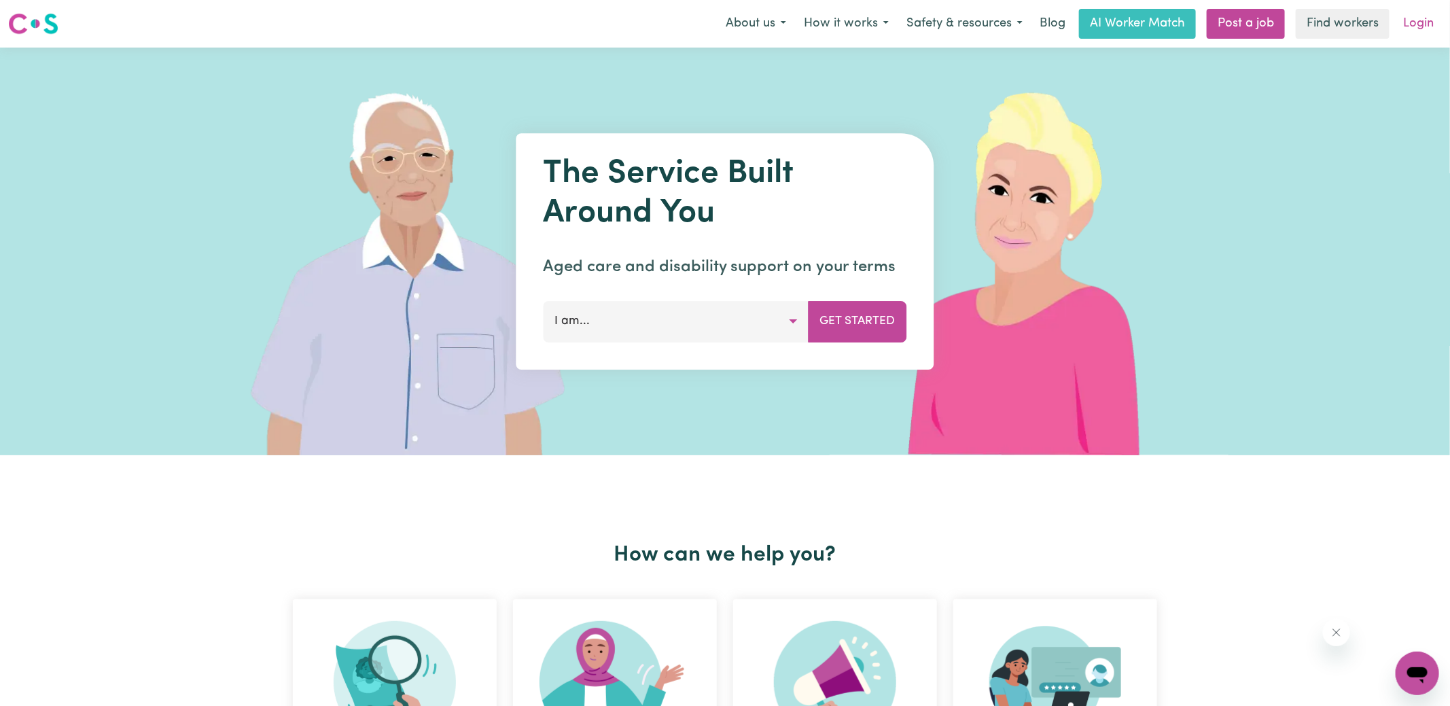
click at [1405, 31] on link "Login" at bounding box center [1418, 24] width 47 height 30
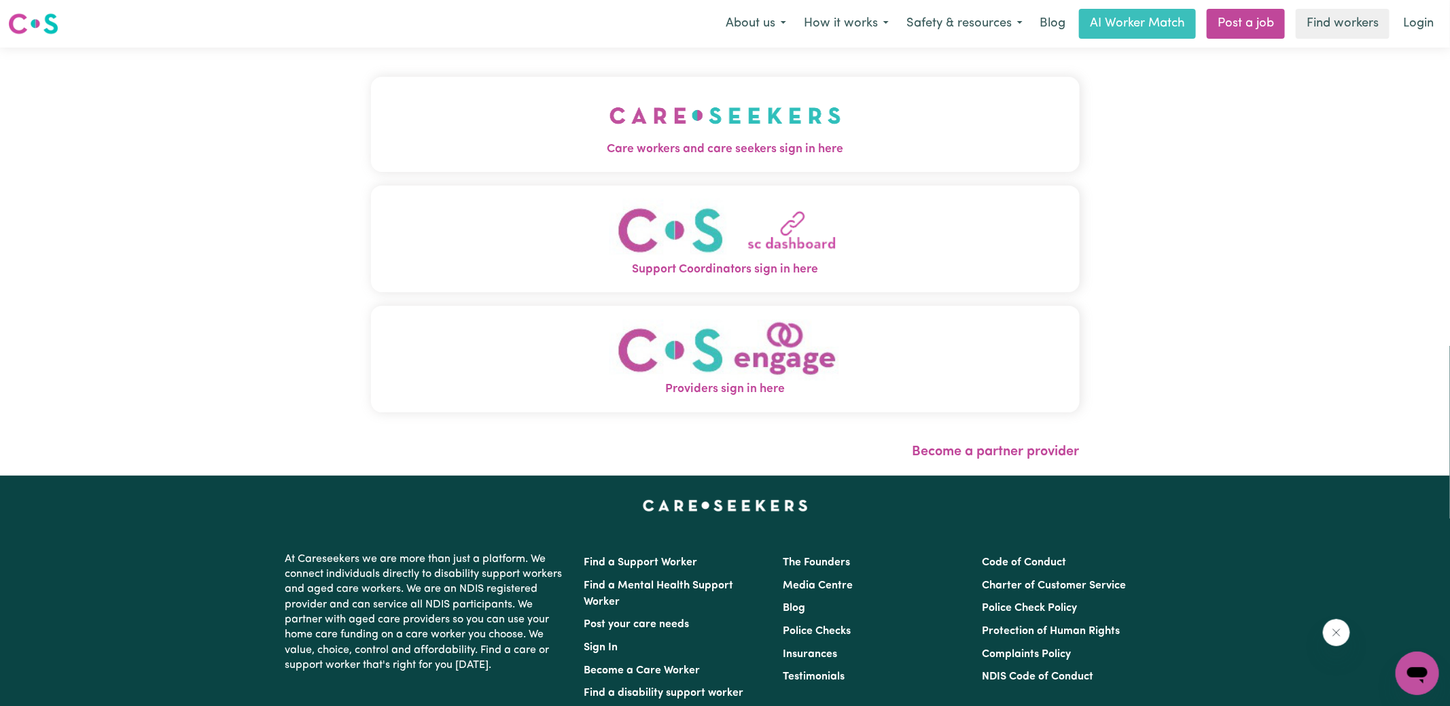
click at [816, 96] on img "Care workers and care seekers sign in here" at bounding box center [726, 115] width 232 height 50
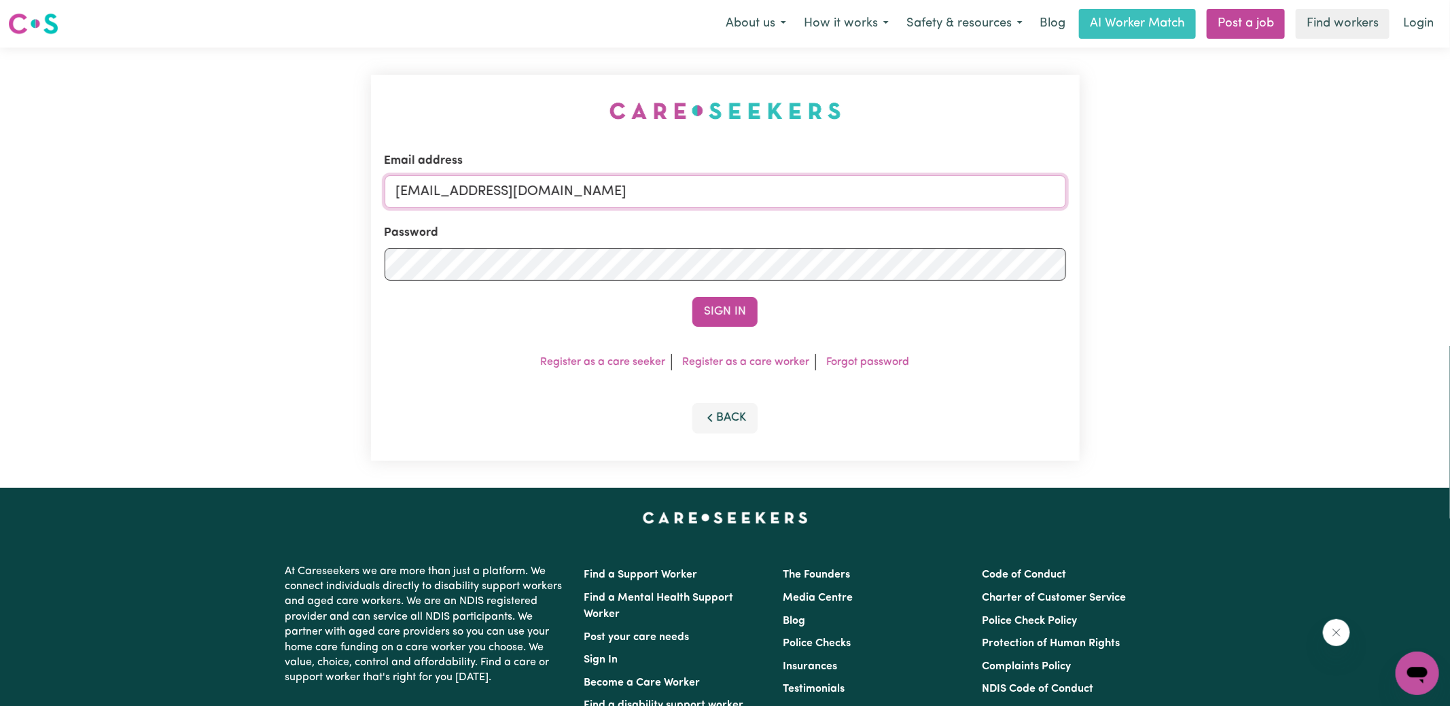
drag, startPoint x: 465, startPoint y: 191, endPoint x: 1320, endPoint y: 216, distance: 855.2
click at [1320, 216] on div "Email address [EMAIL_ADDRESS][DOMAIN_NAME] Password Sign In Register as a care …" at bounding box center [725, 268] width 1450 height 440
type input "[EMAIL_ADDRESS][DOMAIN_NAME]"
click at [692, 297] on button "Sign In" at bounding box center [724, 312] width 65 height 30
